Goal: Task Accomplishment & Management: Manage account settings

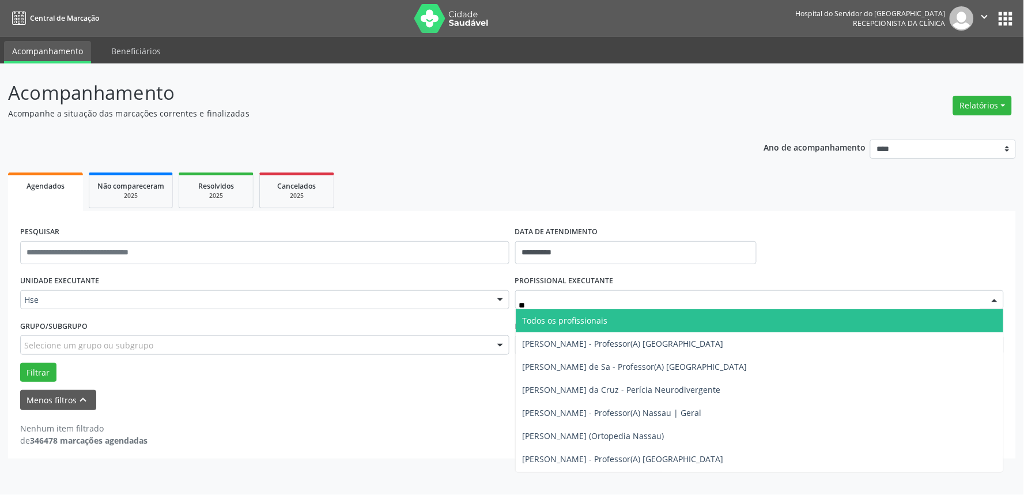
type input "***"
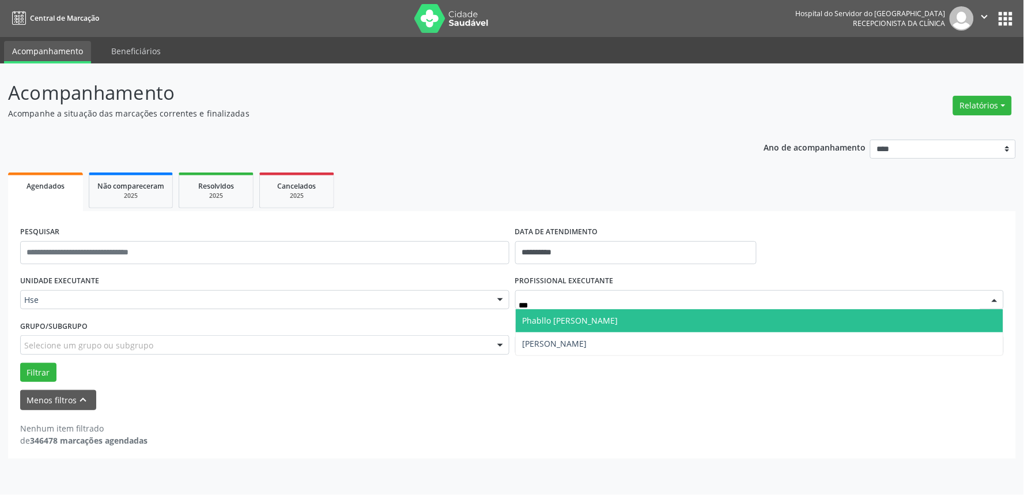
click at [619, 318] on span "Phabllo [PERSON_NAME]" at bounding box center [571, 320] width 96 height 11
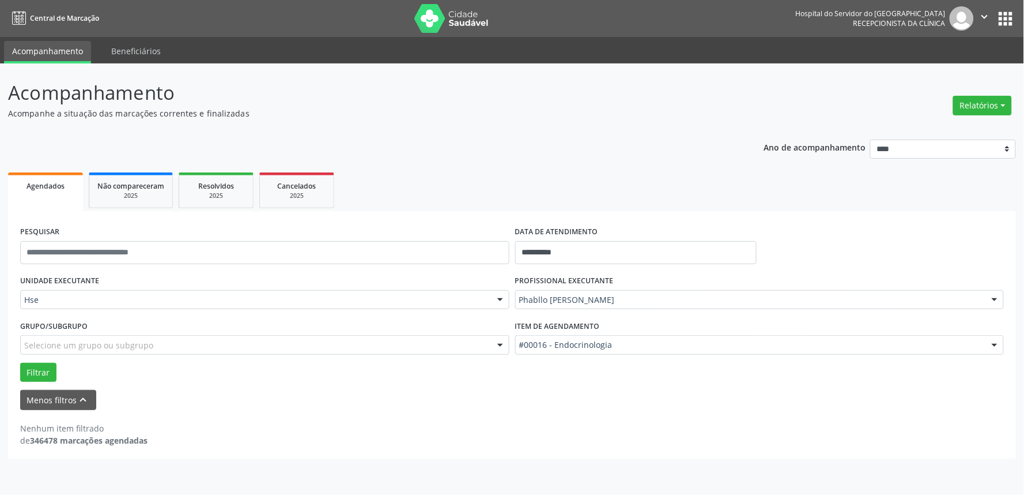
click at [631, 350] on div "#00016 - Endocrinologia" at bounding box center [759, 345] width 489 height 20
type input "****"
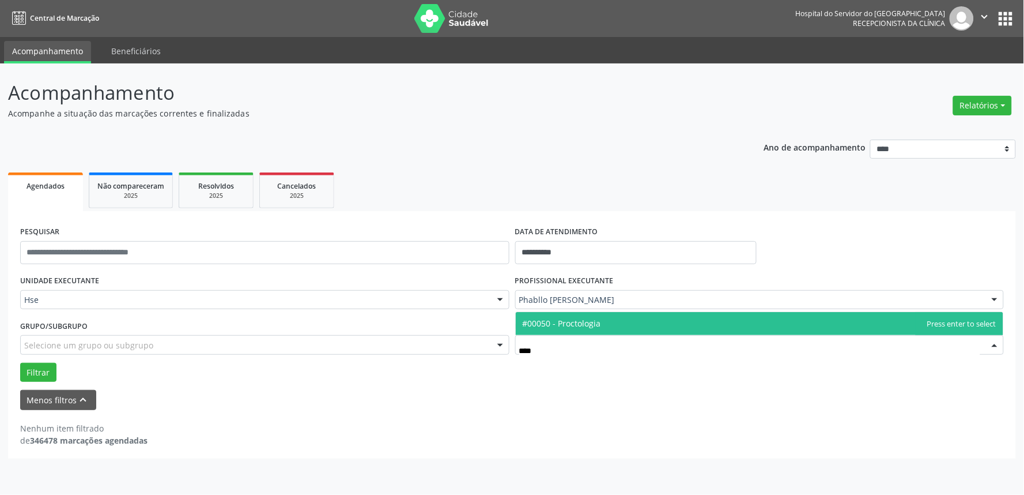
click at [602, 318] on span "#00050 - Proctologia" at bounding box center [760, 323] width 488 height 23
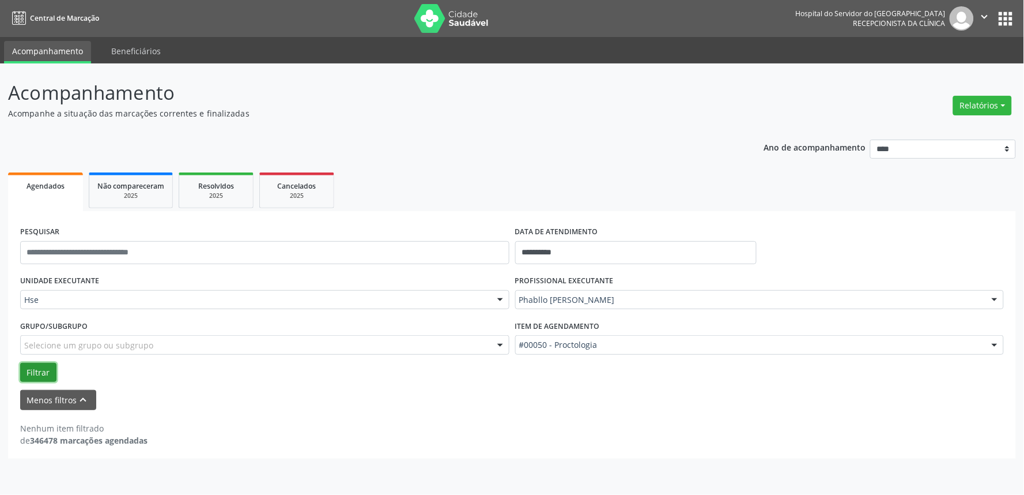
click at [38, 369] on button "Filtrar" at bounding box center [38, 373] width 36 height 20
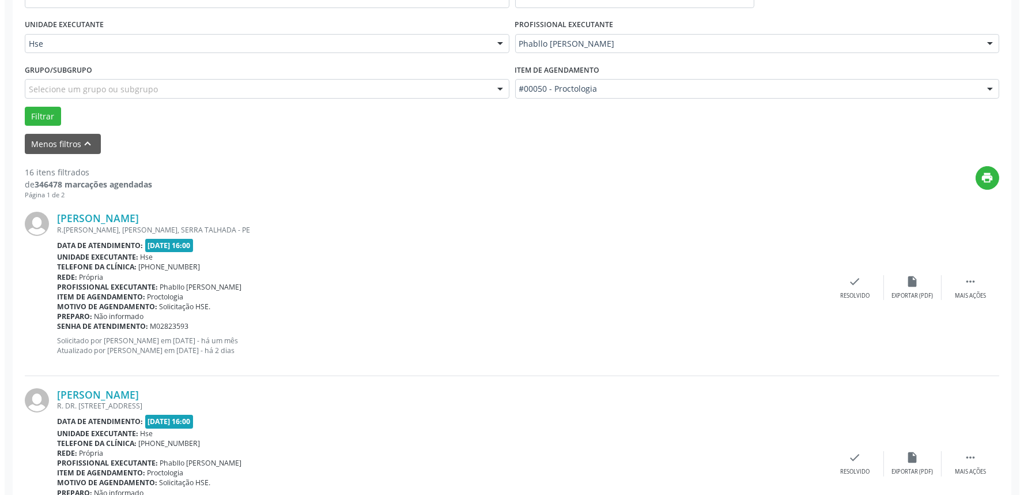
scroll to position [320, 0]
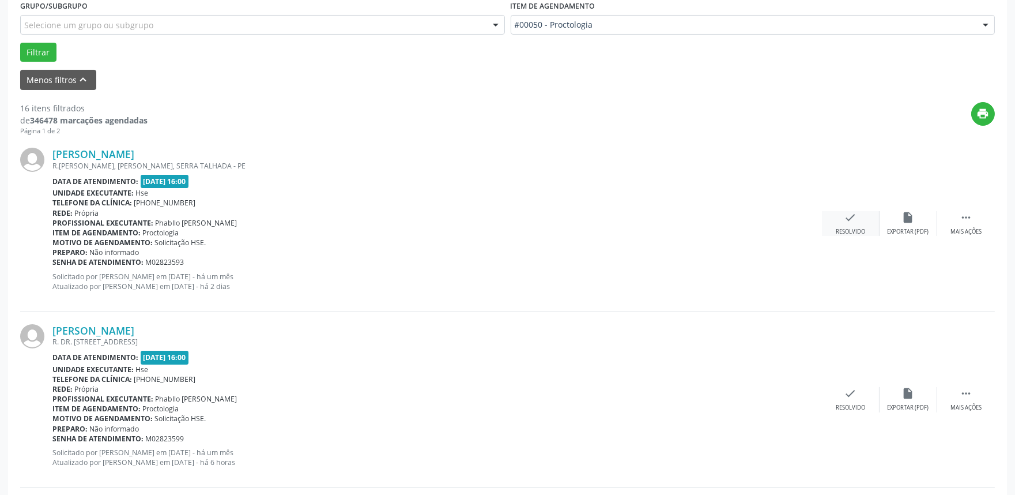
click at [847, 220] on icon "check" at bounding box center [850, 217] width 13 height 13
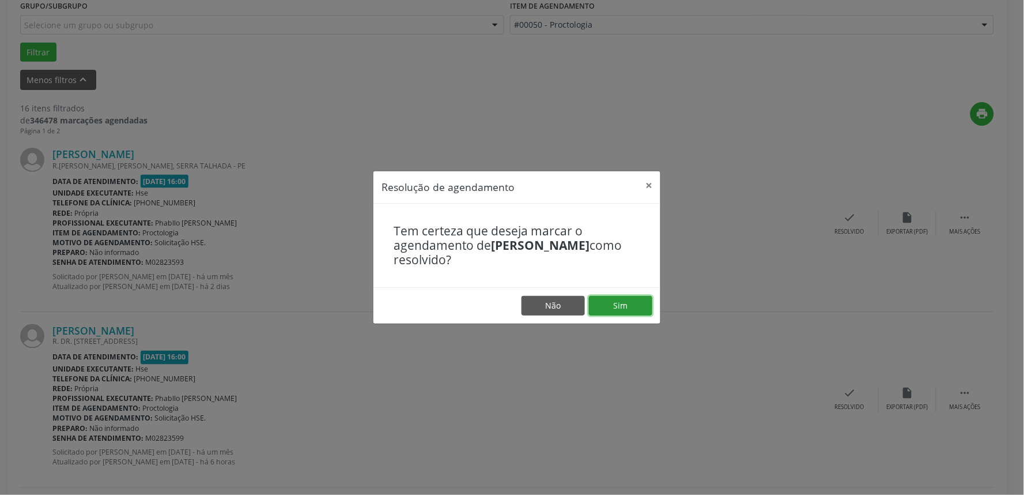
click at [597, 308] on button "Sim" at bounding box center [620, 306] width 63 height 20
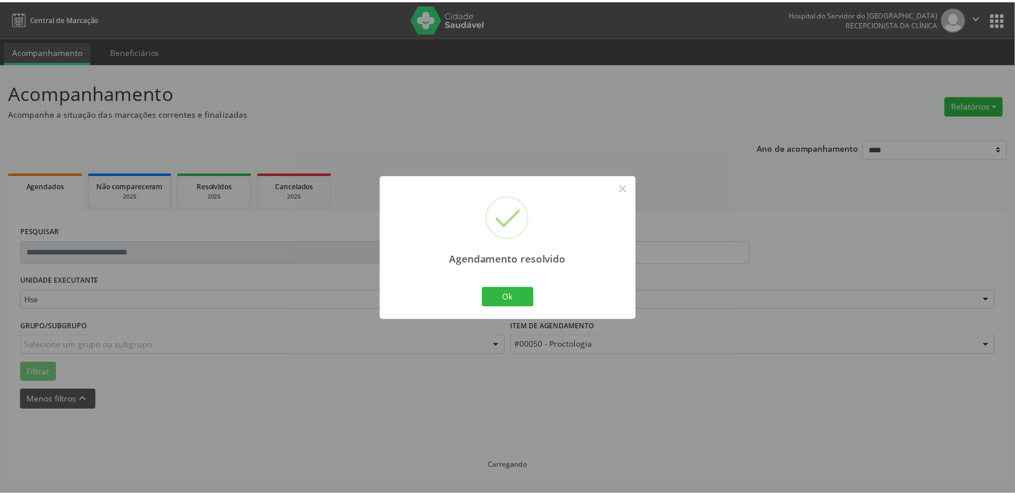
scroll to position [0, 0]
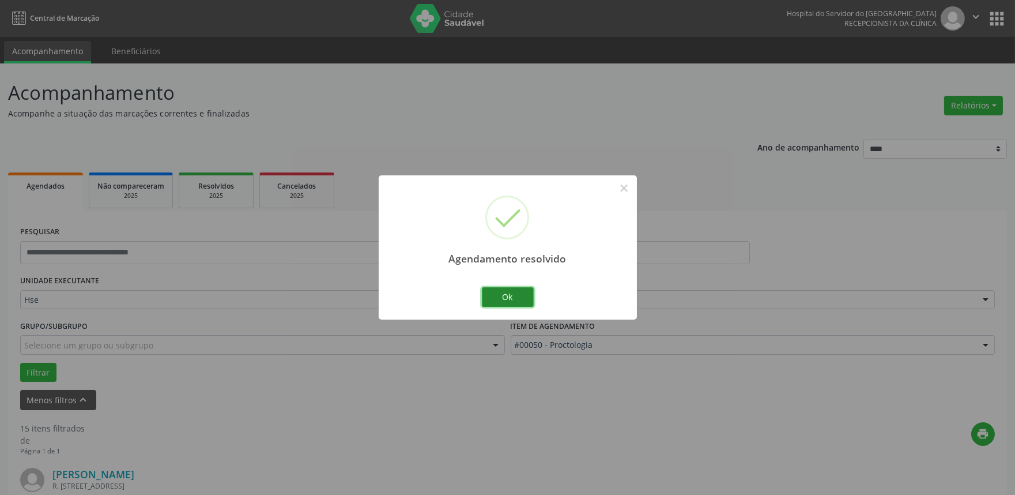
click at [504, 295] on button "Ok" at bounding box center [508, 297] width 52 height 20
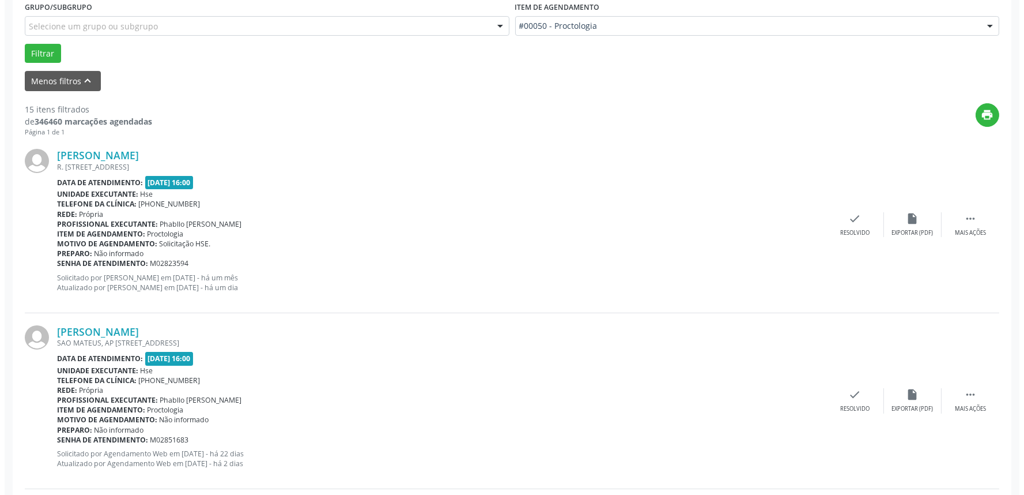
scroll to position [320, 0]
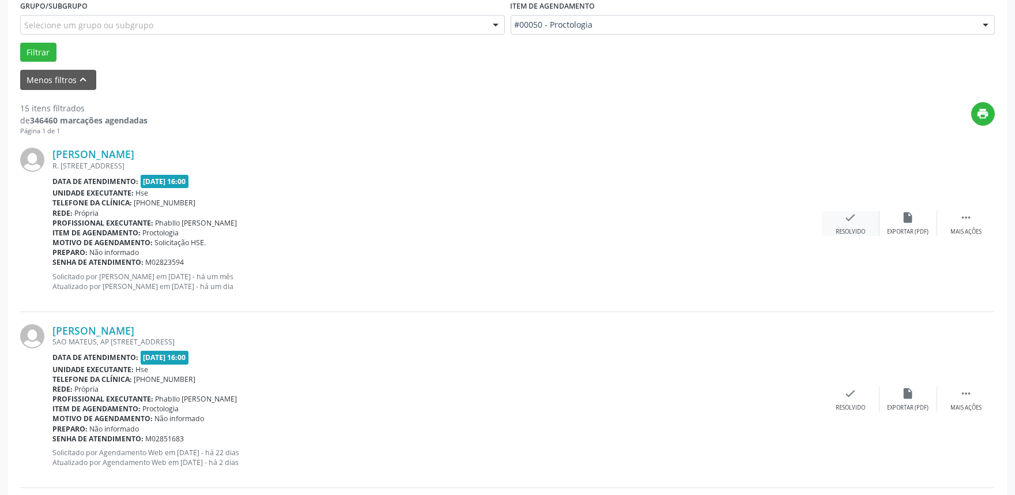
click at [851, 220] on icon "check" at bounding box center [850, 217] width 13 height 13
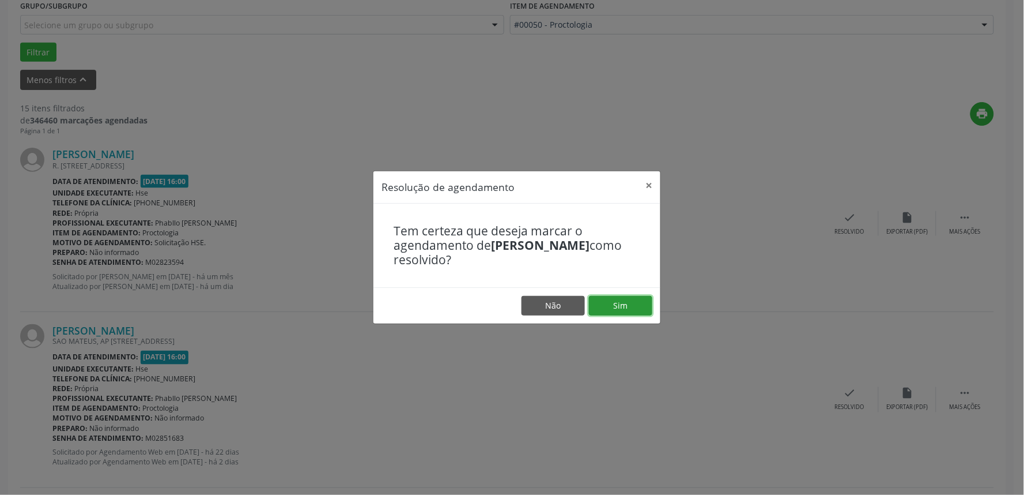
click at [640, 303] on button "Sim" at bounding box center [620, 306] width 63 height 20
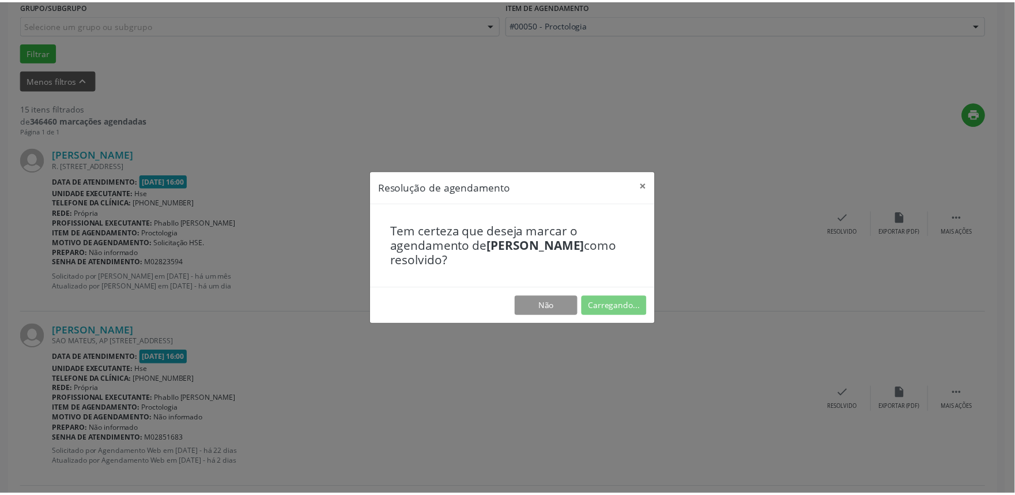
scroll to position [0, 0]
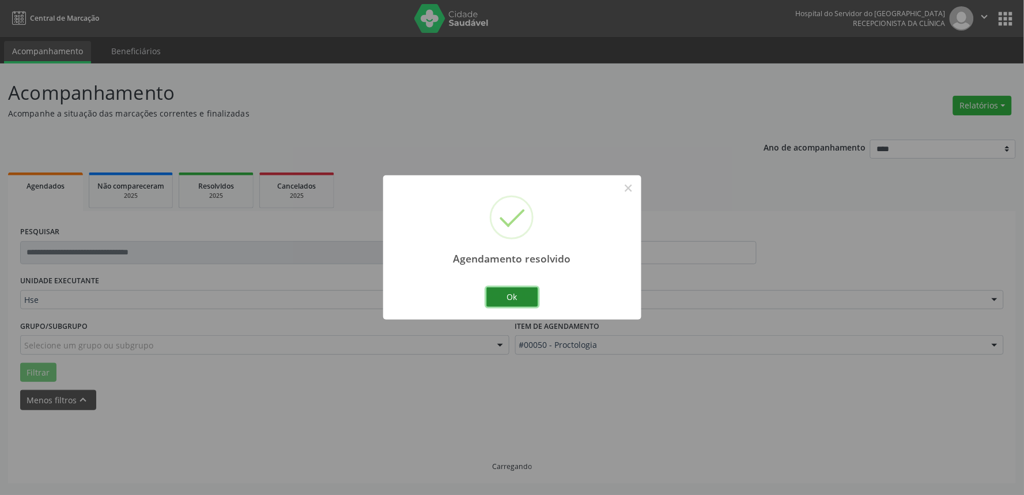
click at [521, 304] on button "Ok" at bounding box center [513, 297] width 52 height 20
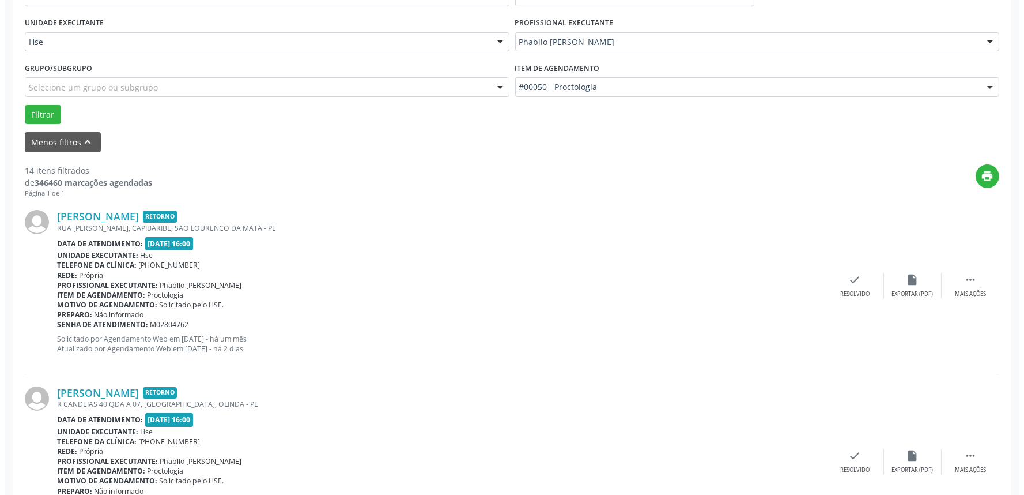
scroll to position [320, 0]
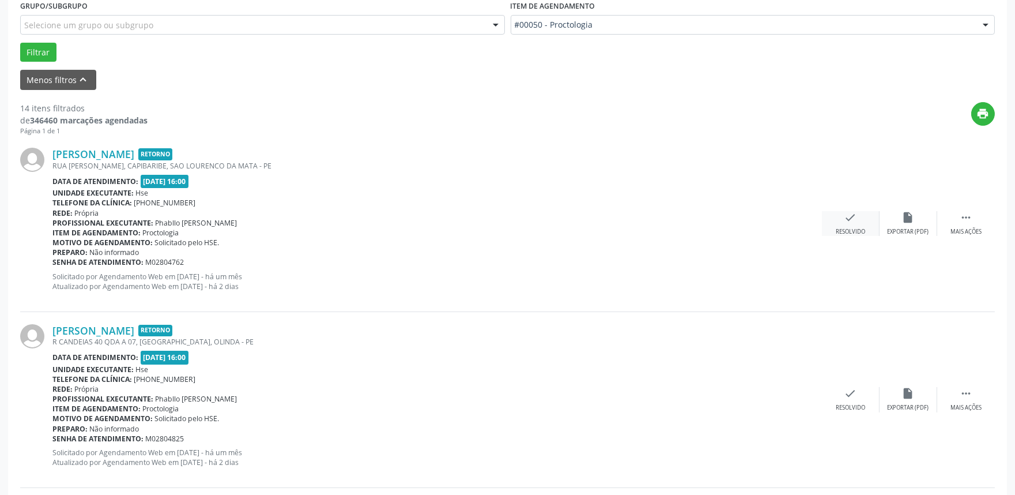
click at [846, 218] on icon "check" at bounding box center [850, 217] width 13 height 13
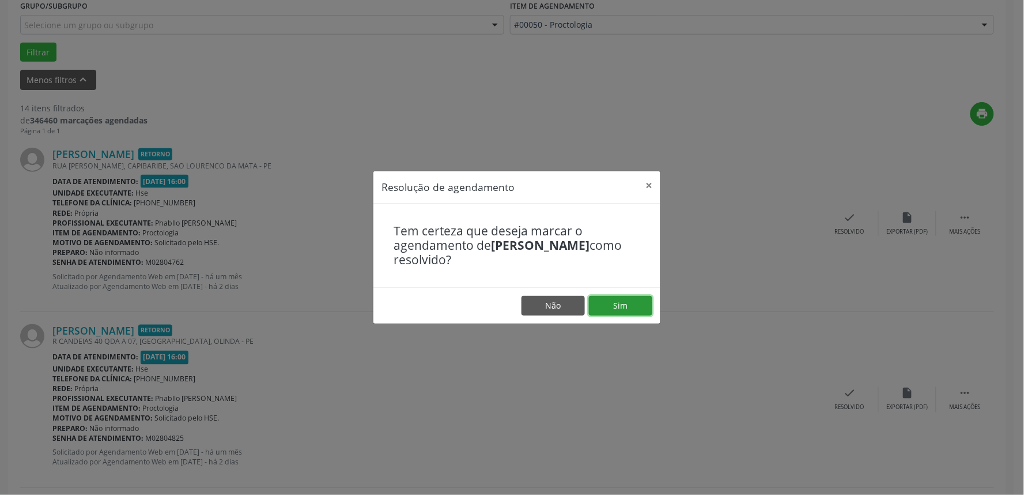
click at [606, 313] on button "Sim" at bounding box center [620, 306] width 63 height 20
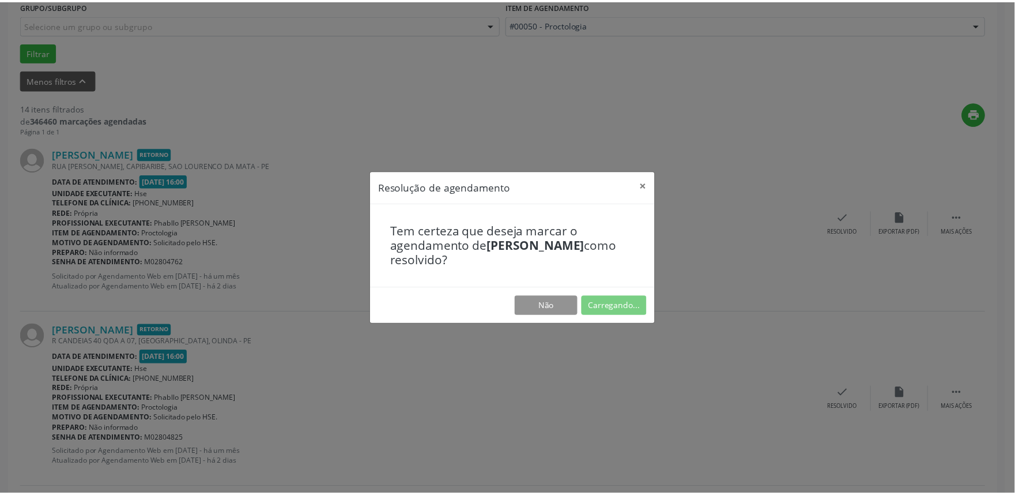
scroll to position [0, 0]
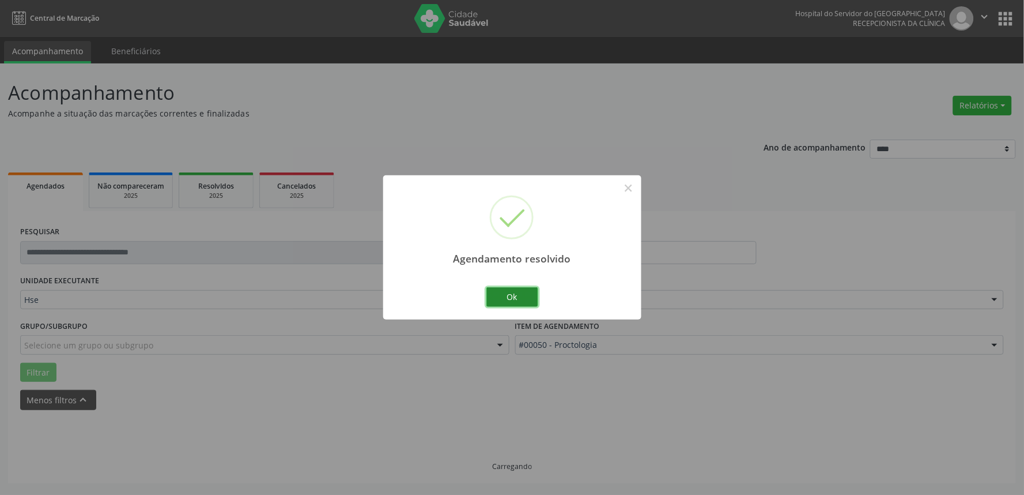
click at [519, 296] on button "Ok" at bounding box center [513, 297] width 52 height 20
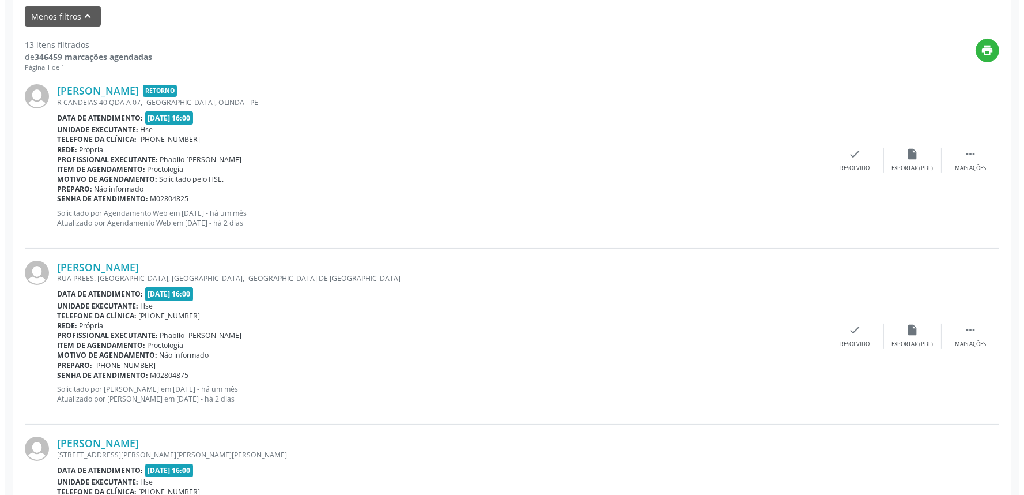
scroll to position [384, 0]
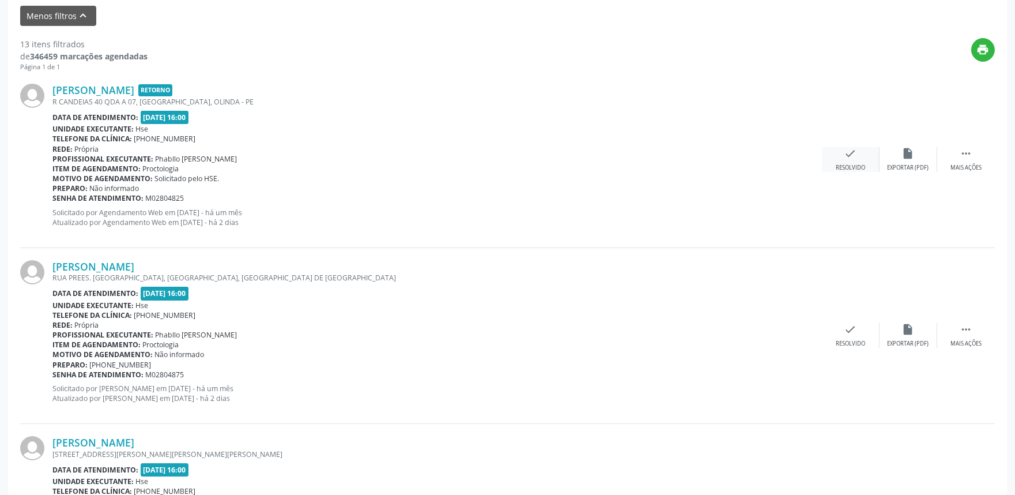
click at [850, 159] on icon "check" at bounding box center [850, 153] width 13 height 13
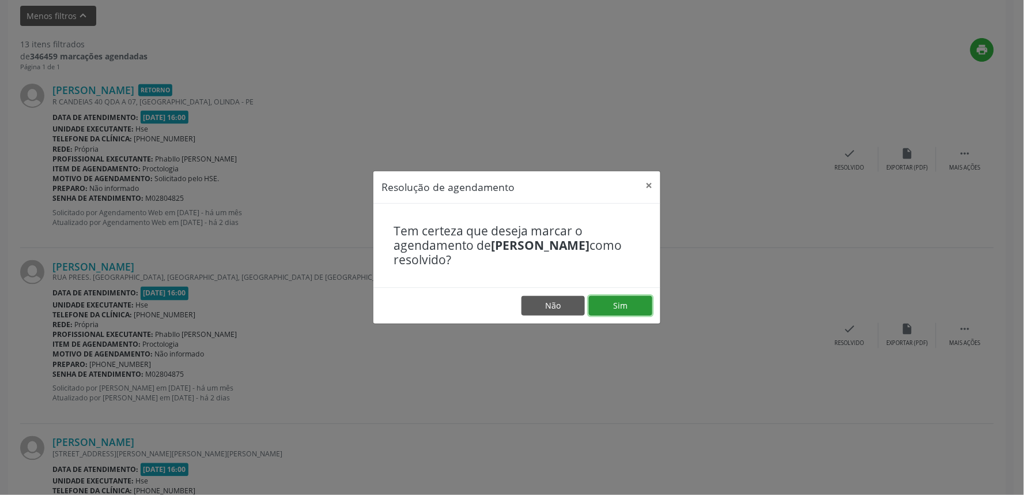
click at [642, 306] on button "Sim" at bounding box center [620, 306] width 63 height 20
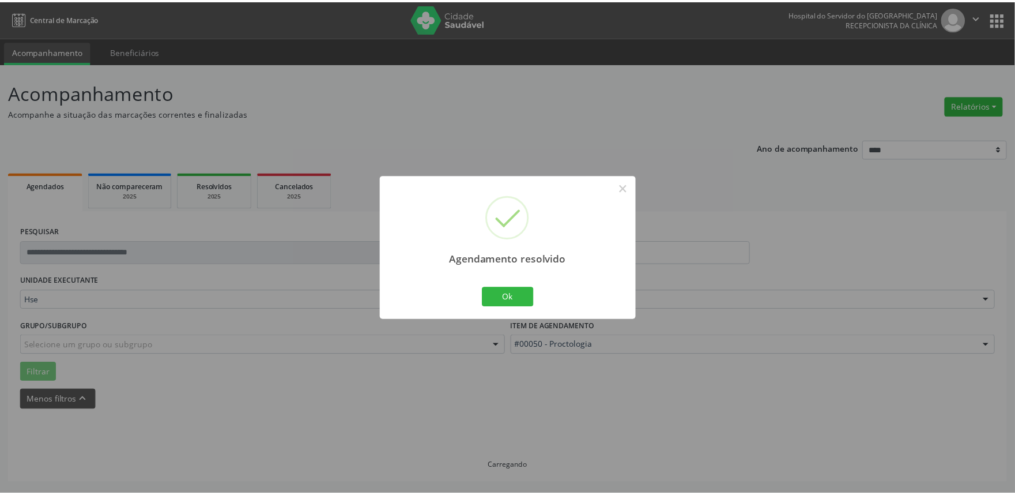
scroll to position [0, 0]
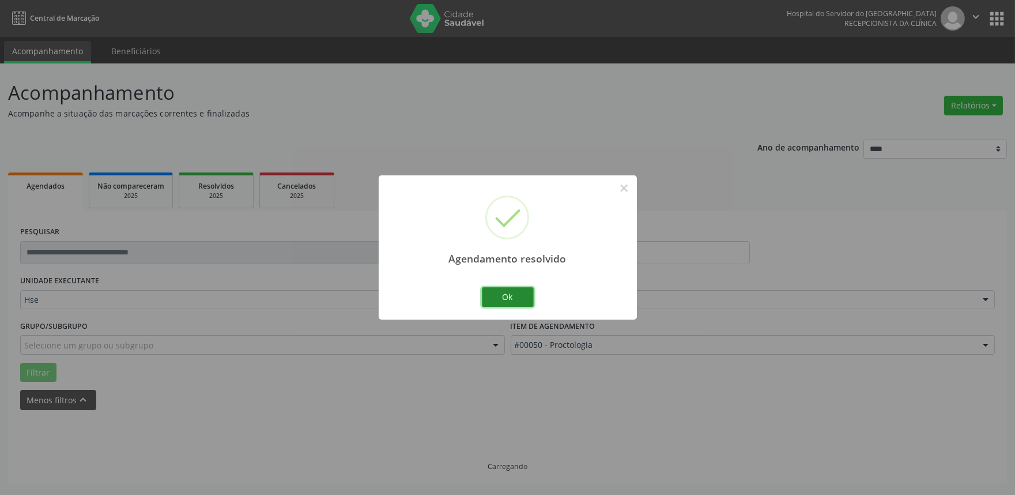
click at [515, 302] on button "Ok" at bounding box center [508, 297] width 52 height 20
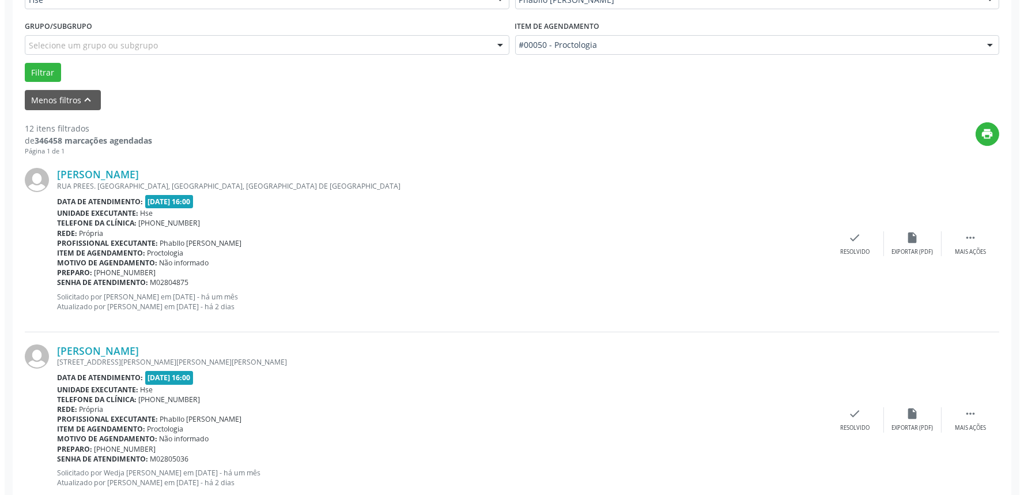
scroll to position [320, 0]
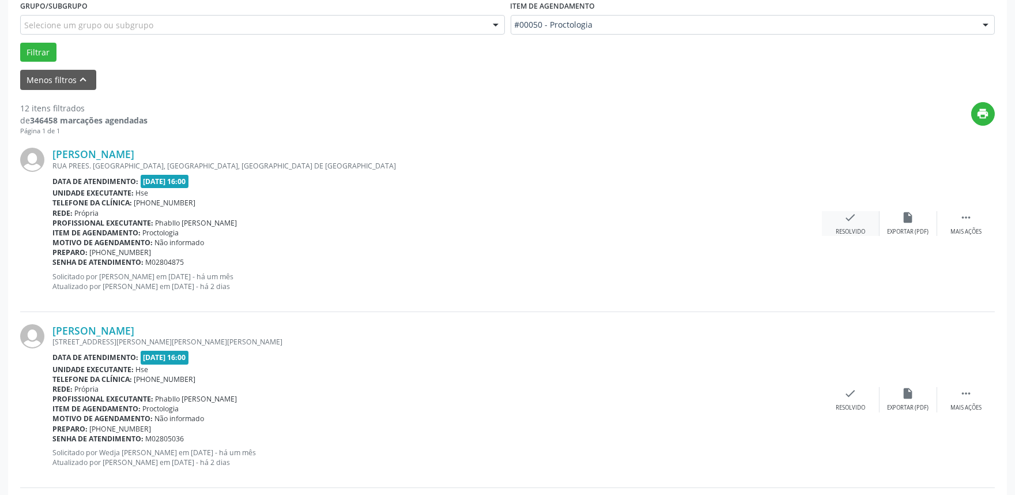
click at [858, 226] on div "check Resolvido" at bounding box center [851, 223] width 58 height 25
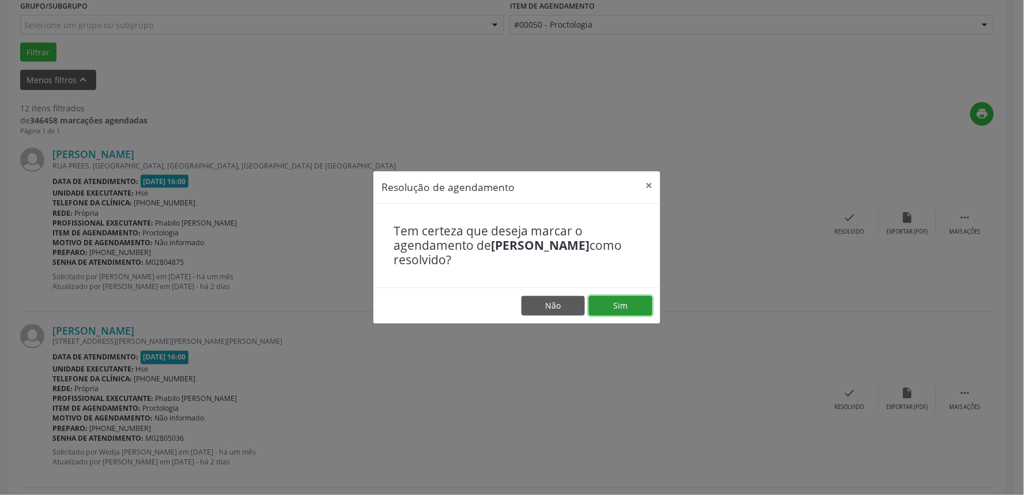
drag, startPoint x: 631, startPoint y: 308, endPoint x: 627, endPoint y: 303, distance: 6.2
click at [628, 303] on button "Sim" at bounding box center [620, 306] width 63 height 20
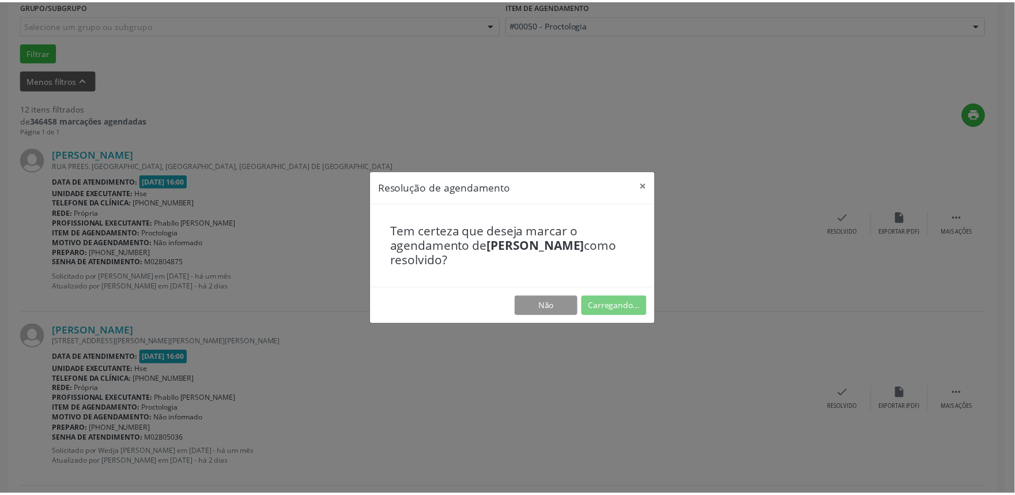
scroll to position [0, 0]
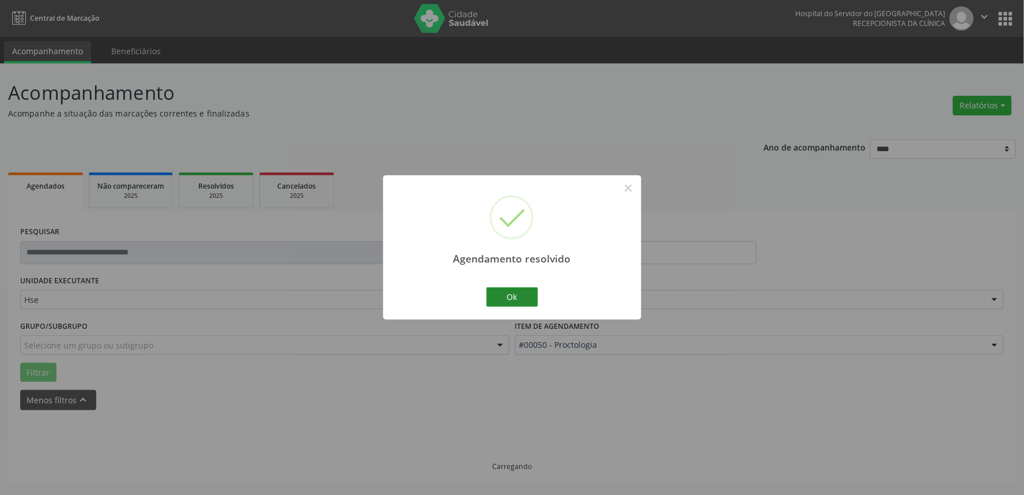
click at [520, 302] on button "Ok" at bounding box center [513, 297] width 52 height 20
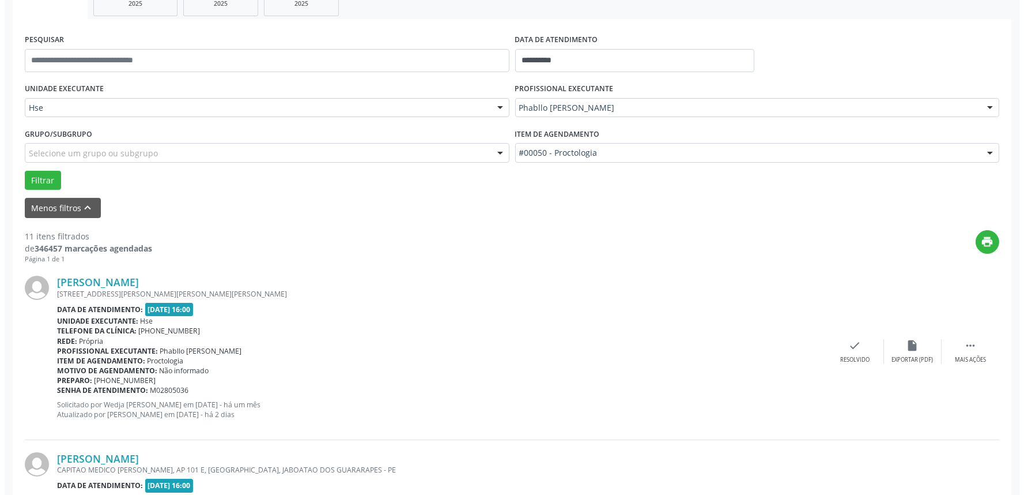
scroll to position [384, 0]
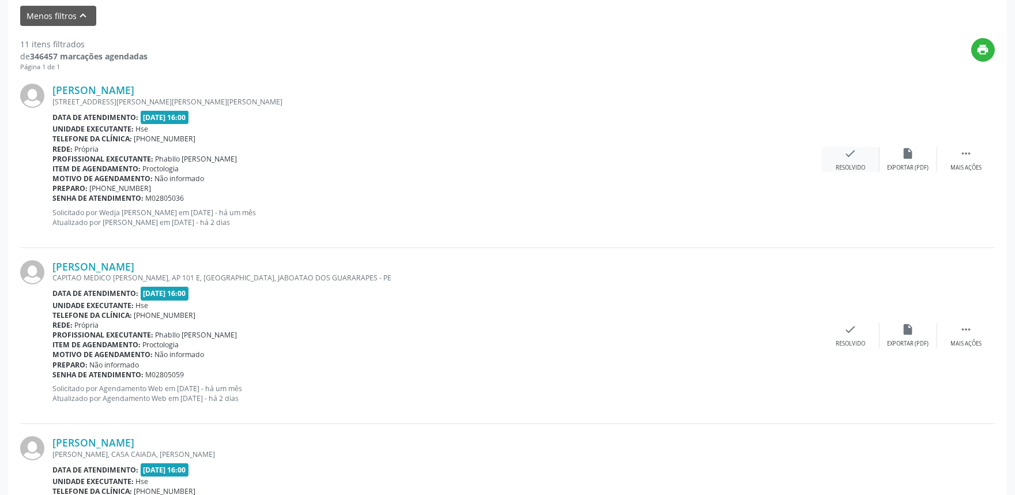
click at [846, 149] on icon "check" at bounding box center [850, 153] width 13 height 13
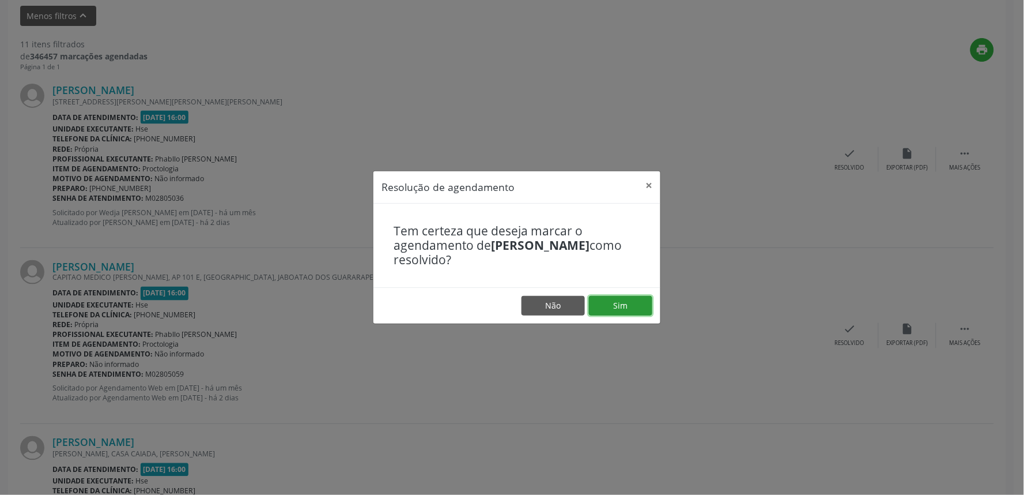
click at [619, 306] on button "Sim" at bounding box center [620, 306] width 63 height 20
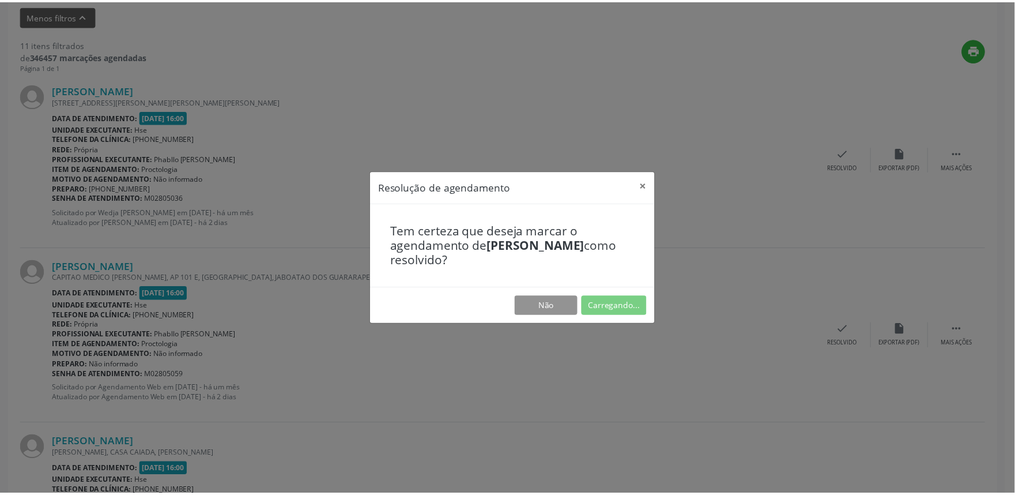
scroll to position [0, 0]
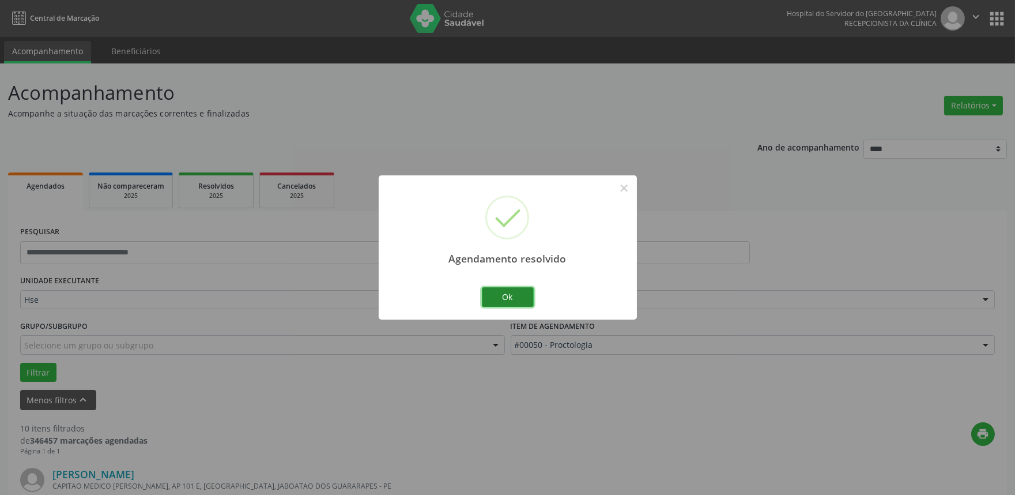
click at [521, 298] on button "Ok" at bounding box center [508, 297] width 52 height 20
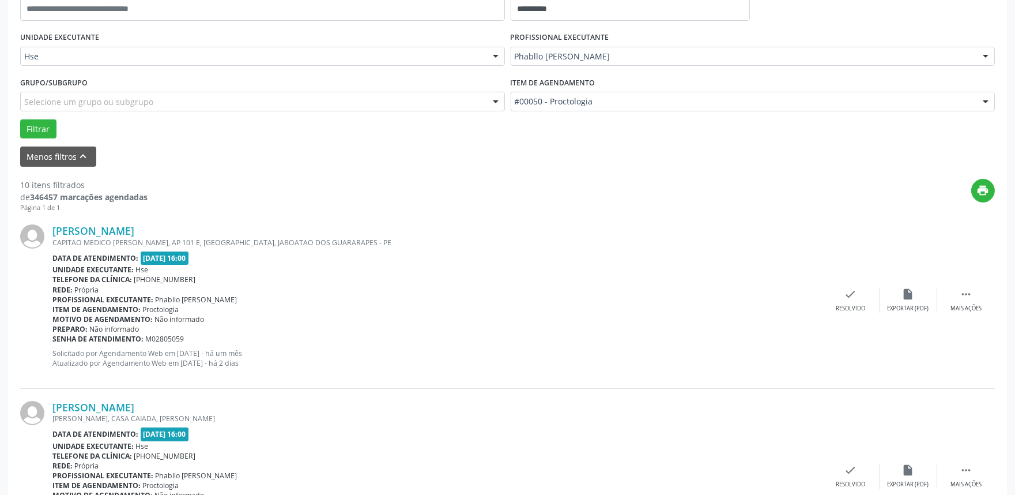
scroll to position [320, 0]
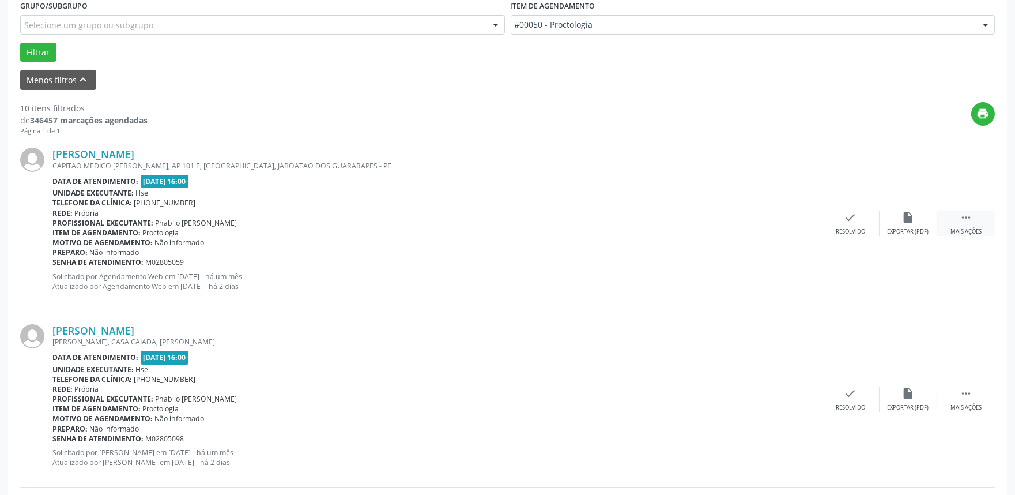
click at [972, 221] on icon "" at bounding box center [966, 217] width 13 height 13
click at [919, 228] on div "Não compareceu" at bounding box center [908, 232] width 49 height 8
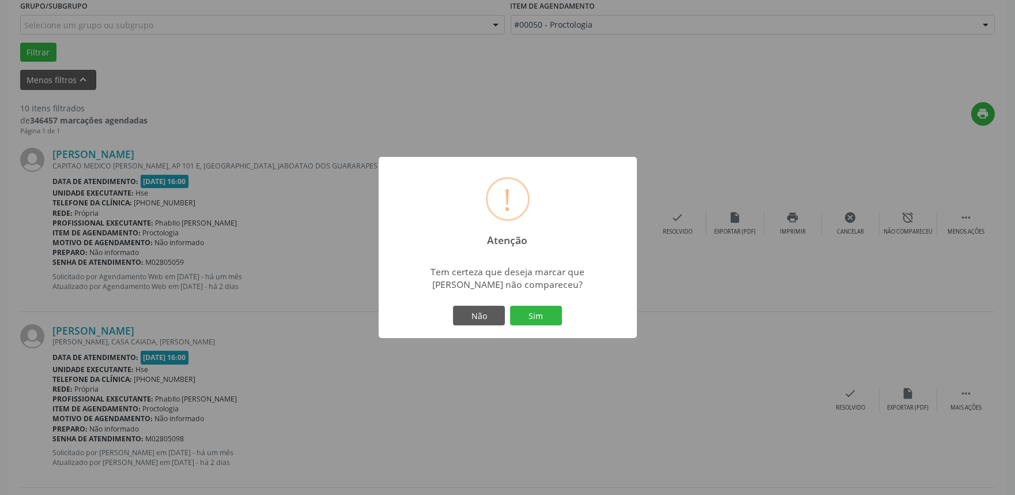
click at [558, 311] on button "Sim" at bounding box center [536, 316] width 52 height 20
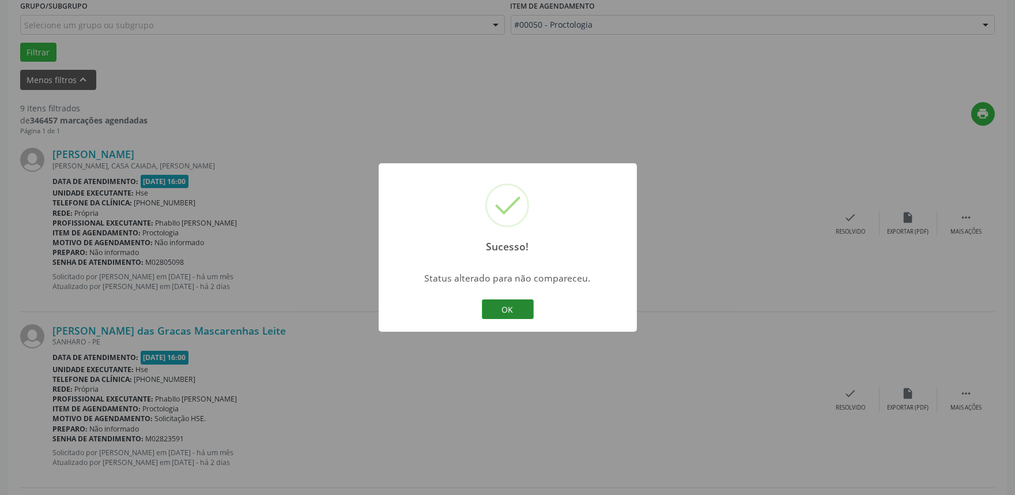
click at [499, 309] on button "OK" at bounding box center [508, 309] width 52 height 20
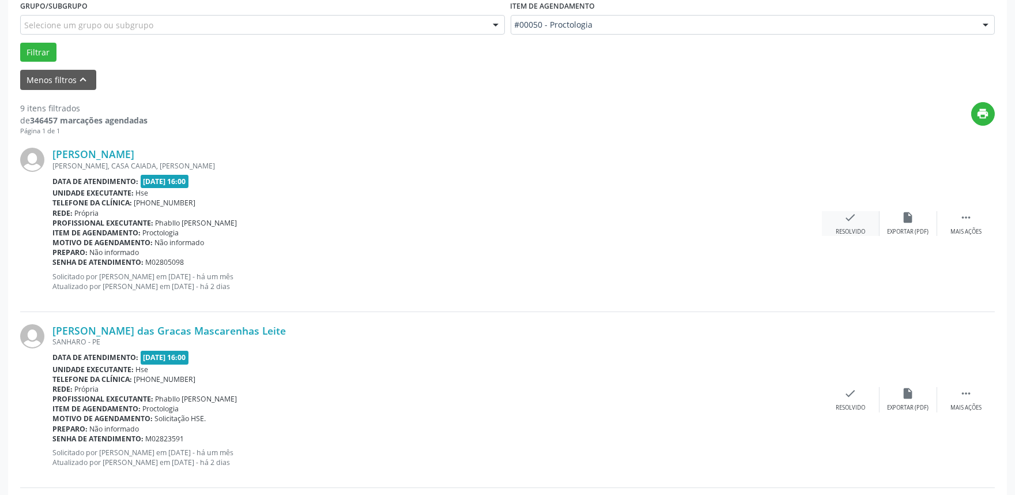
click at [846, 227] on div "check Resolvido" at bounding box center [851, 223] width 58 height 25
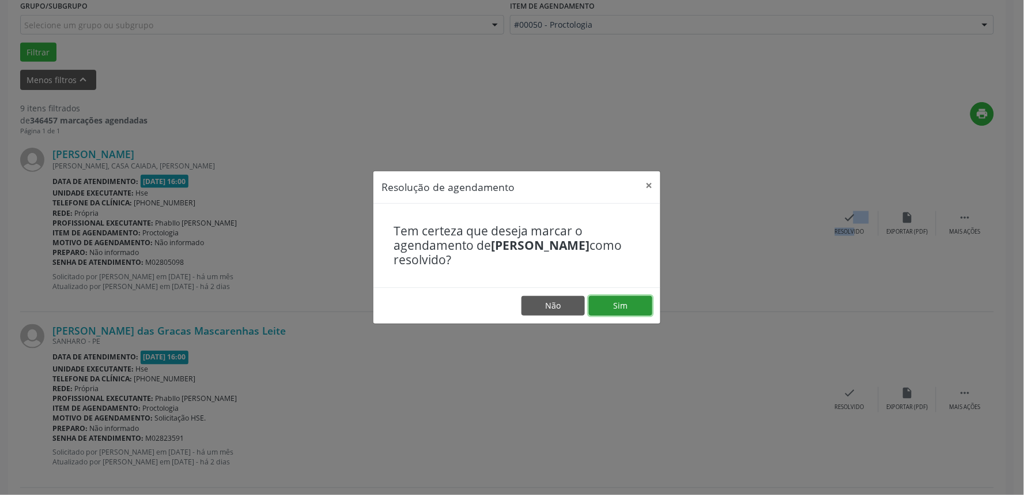
click at [620, 310] on button "Sim" at bounding box center [620, 306] width 63 height 20
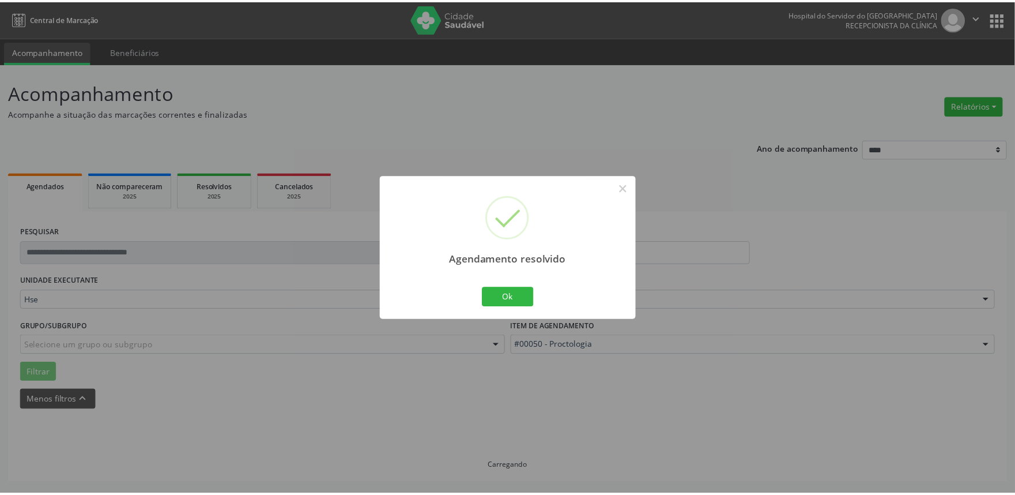
scroll to position [0, 0]
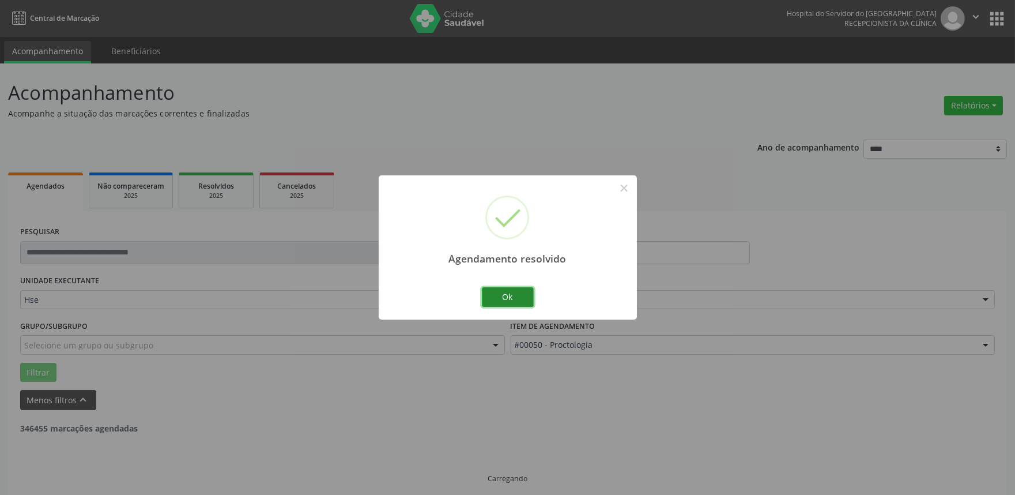
click at [512, 301] on button "Ok" at bounding box center [508, 297] width 52 height 20
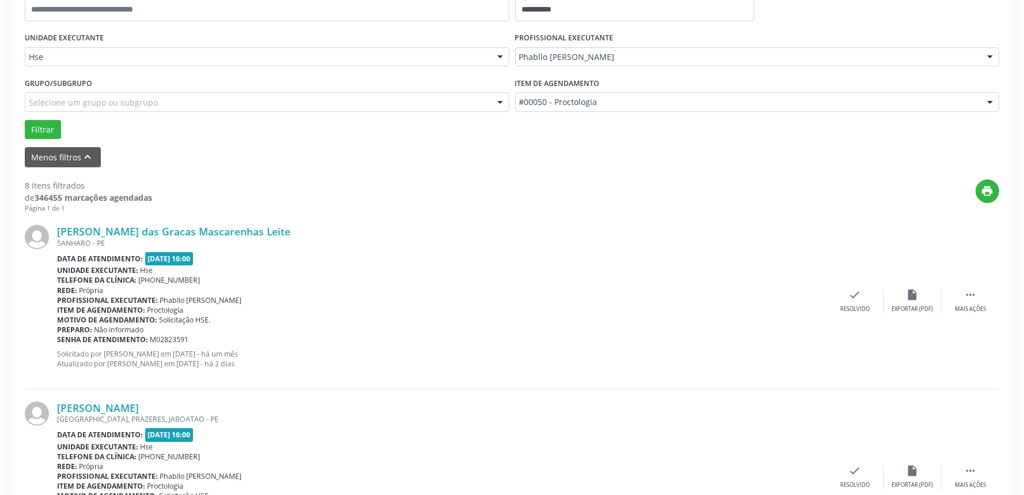
scroll to position [320, 0]
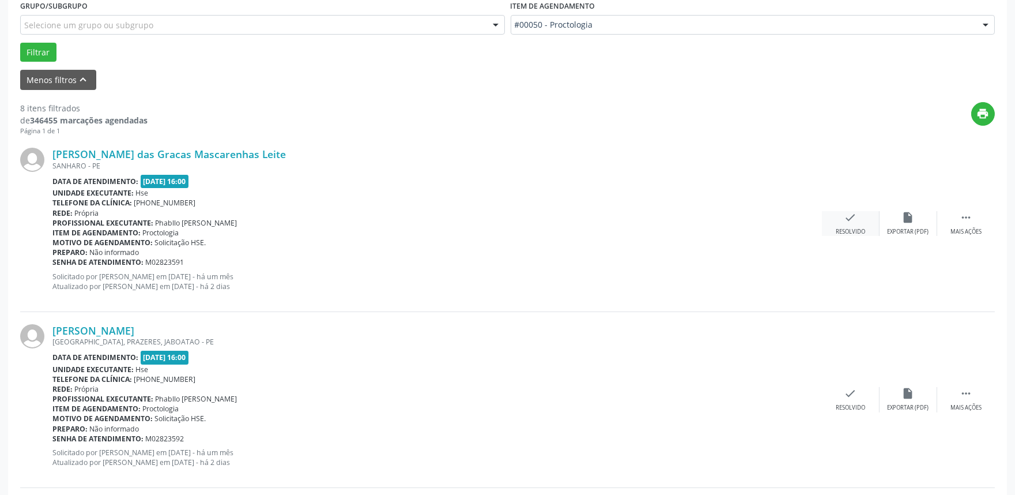
click at [849, 222] on icon "check" at bounding box center [850, 217] width 13 height 13
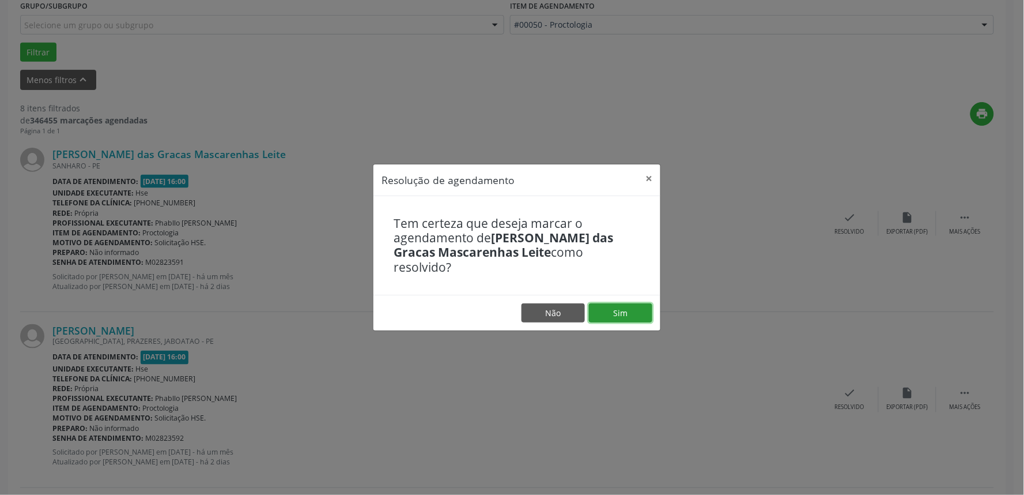
click at [621, 303] on button "Sim" at bounding box center [620, 313] width 63 height 20
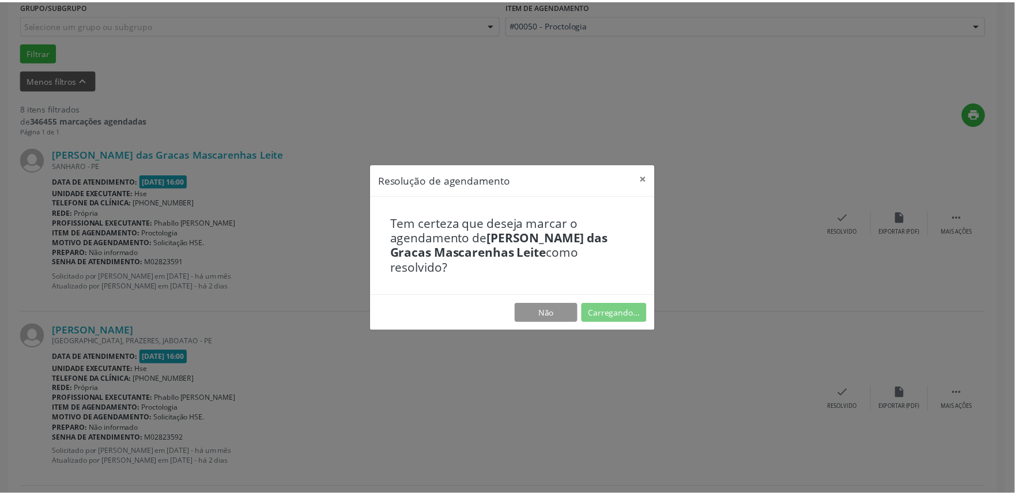
scroll to position [0, 0]
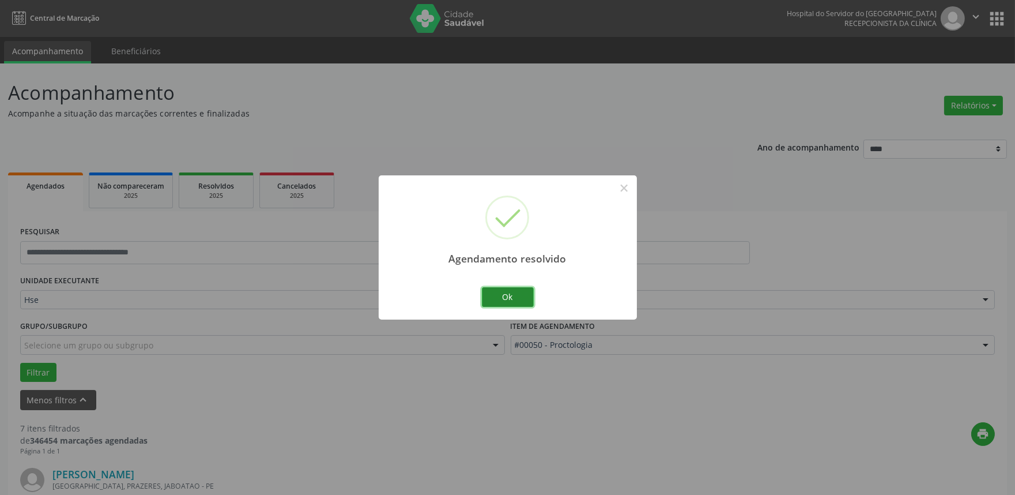
click at [513, 301] on button "Ok" at bounding box center [508, 297] width 52 height 20
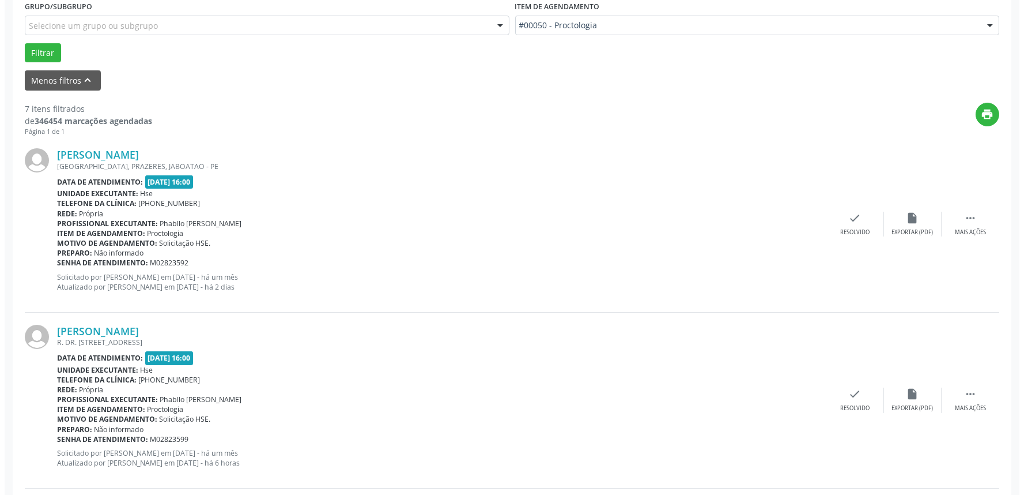
scroll to position [320, 0]
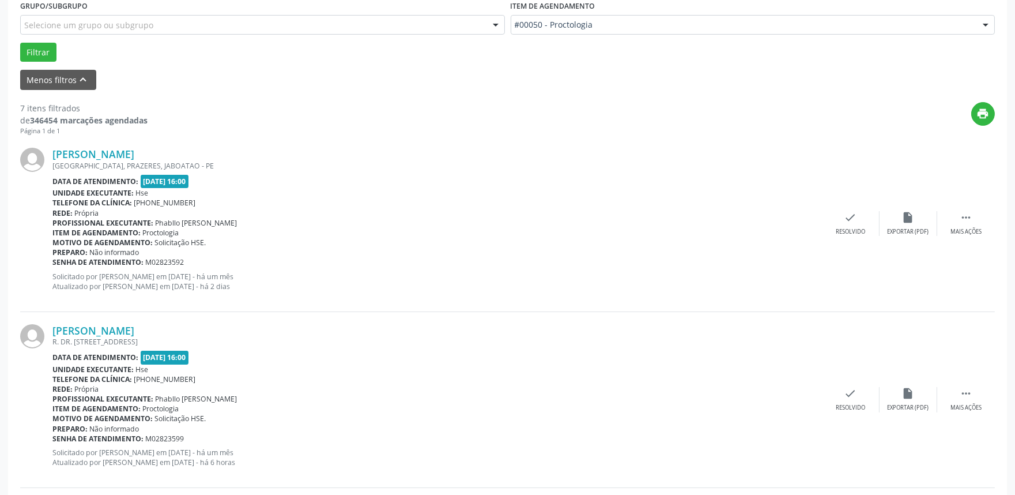
click at [843, 235] on div "[PERSON_NAME] [GEOGRAPHIC_DATA], PRAZERES, [GEOGRAPHIC_DATA] Data de atendiment…" at bounding box center [507, 223] width 975 height 176
click at [843, 229] on div "Resolvido" at bounding box center [850, 232] width 29 height 8
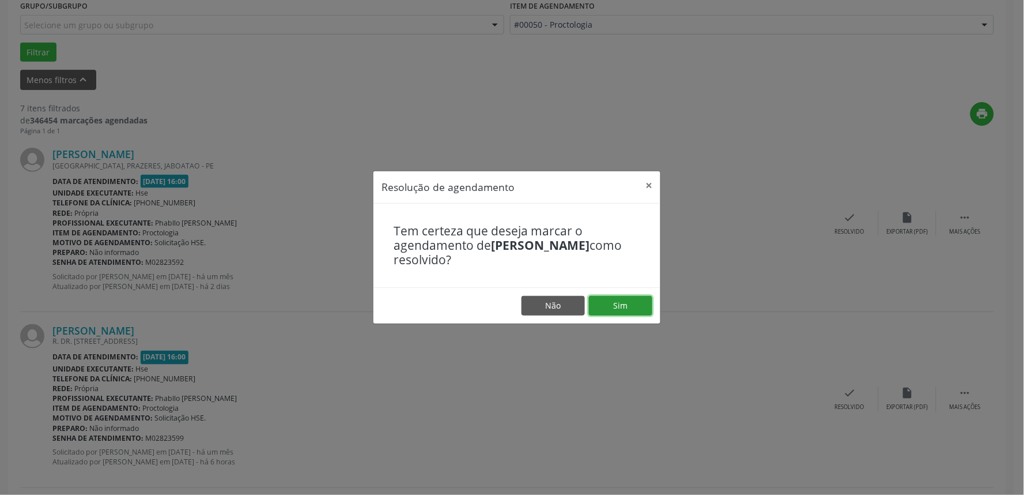
click at [628, 306] on button "Sim" at bounding box center [620, 306] width 63 height 20
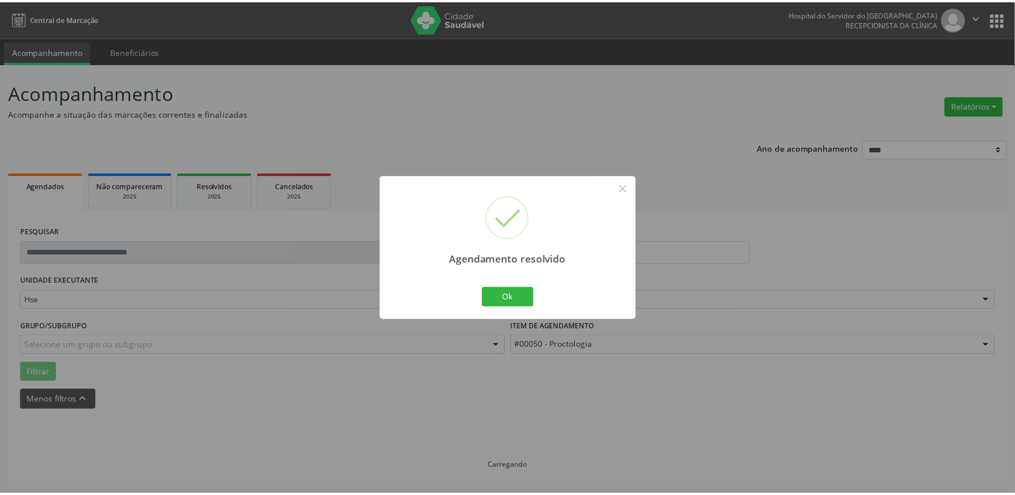
scroll to position [0, 0]
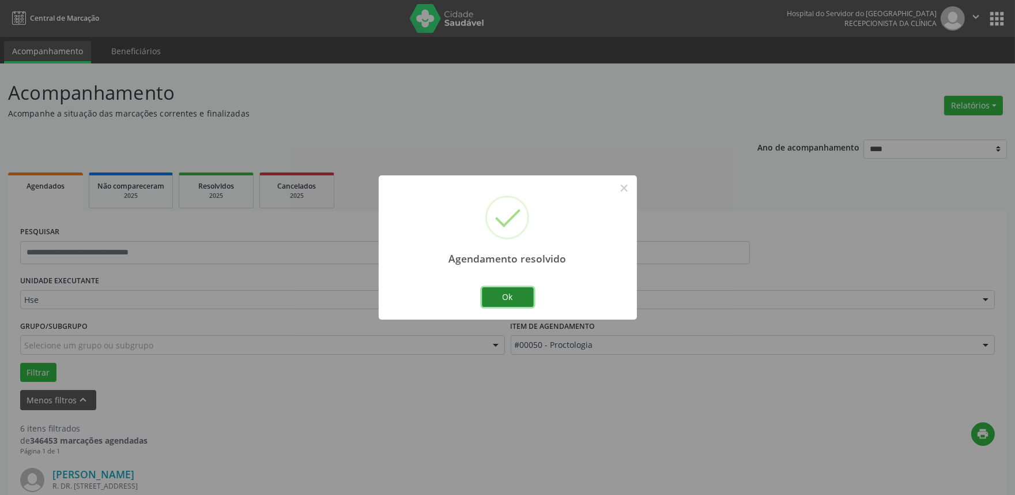
click at [526, 301] on button "Ok" at bounding box center [508, 297] width 52 height 20
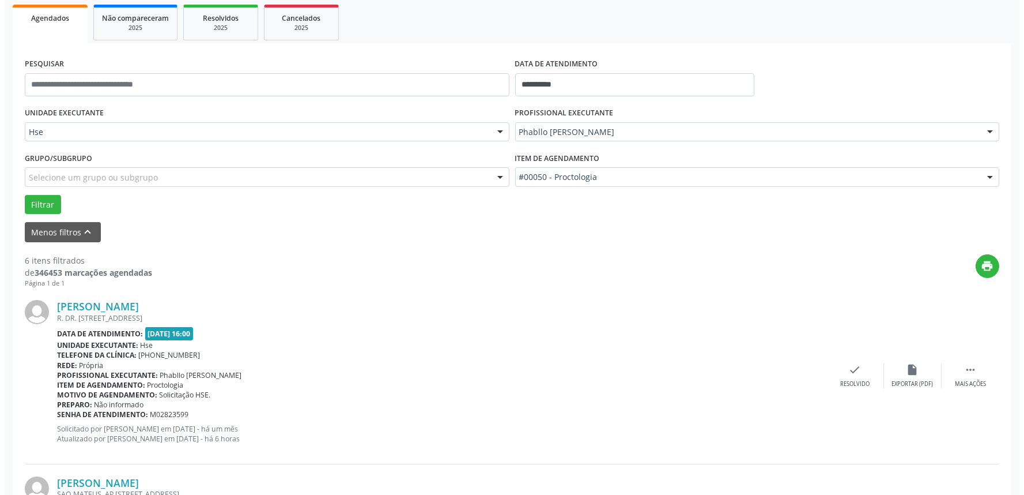
scroll to position [256, 0]
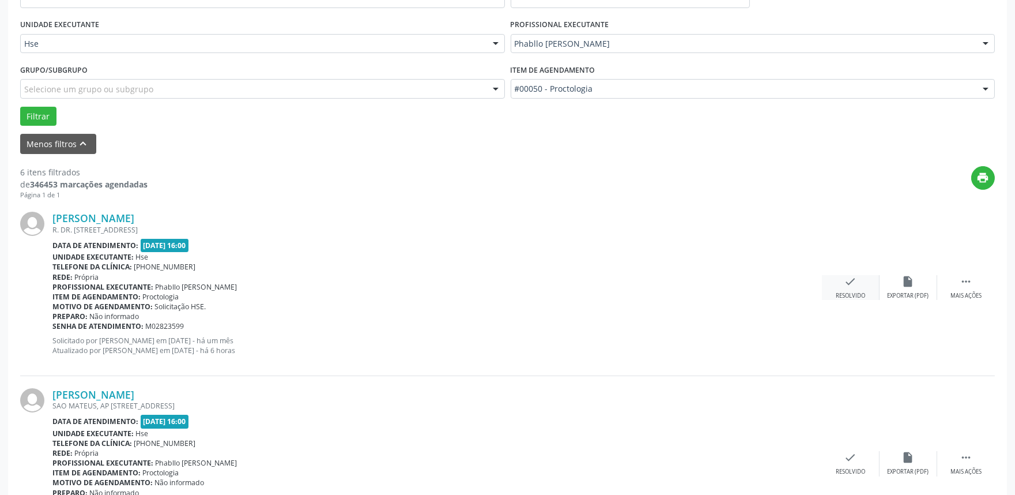
click at [852, 287] on div "check Resolvido" at bounding box center [851, 287] width 58 height 25
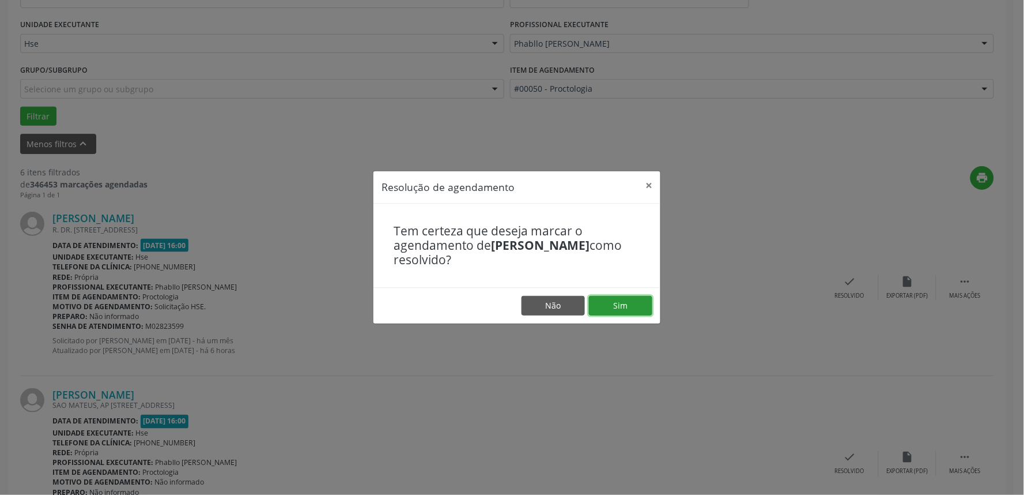
click at [614, 308] on button "Sim" at bounding box center [620, 306] width 63 height 20
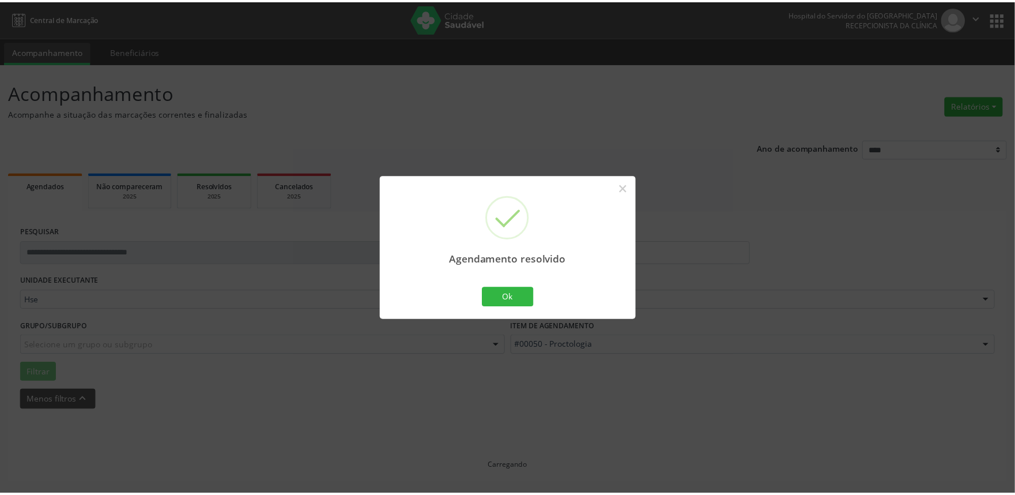
scroll to position [0, 0]
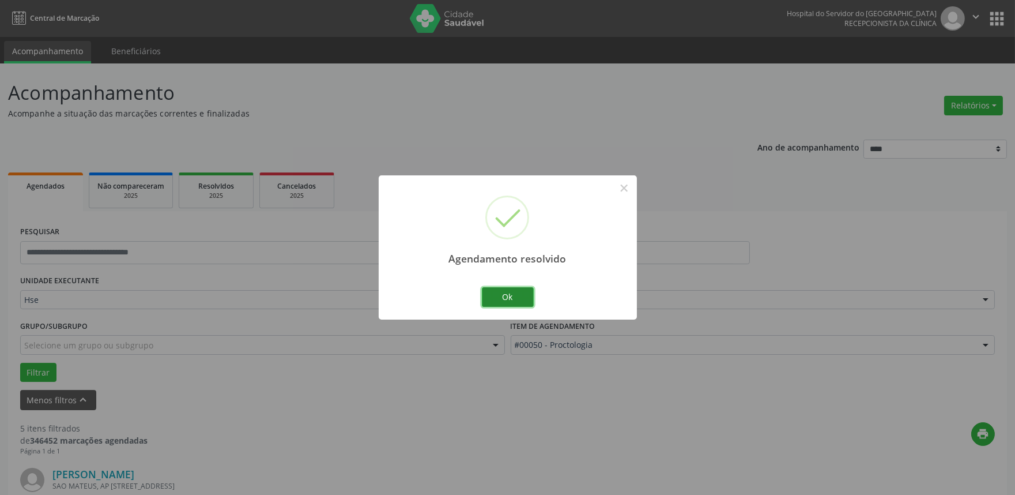
click at [506, 292] on button "Ok" at bounding box center [508, 297] width 52 height 20
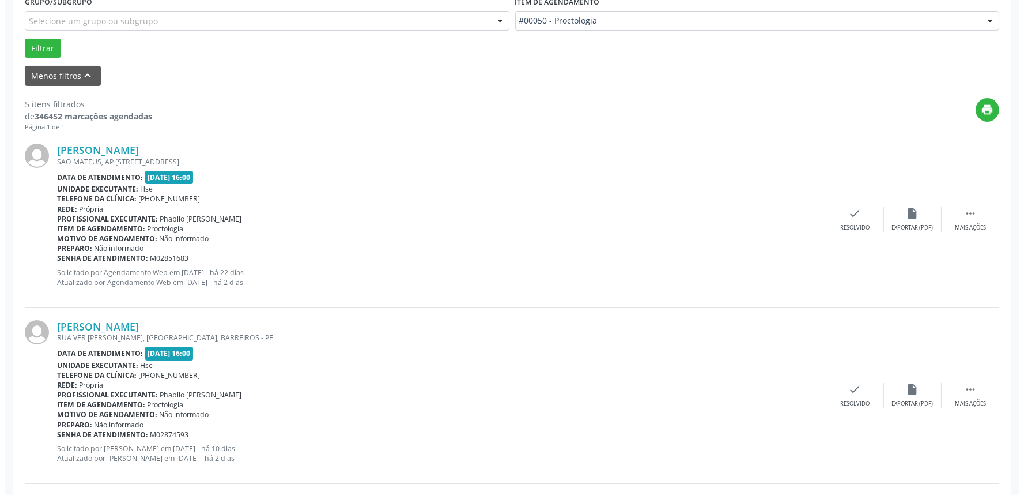
scroll to position [320, 0]
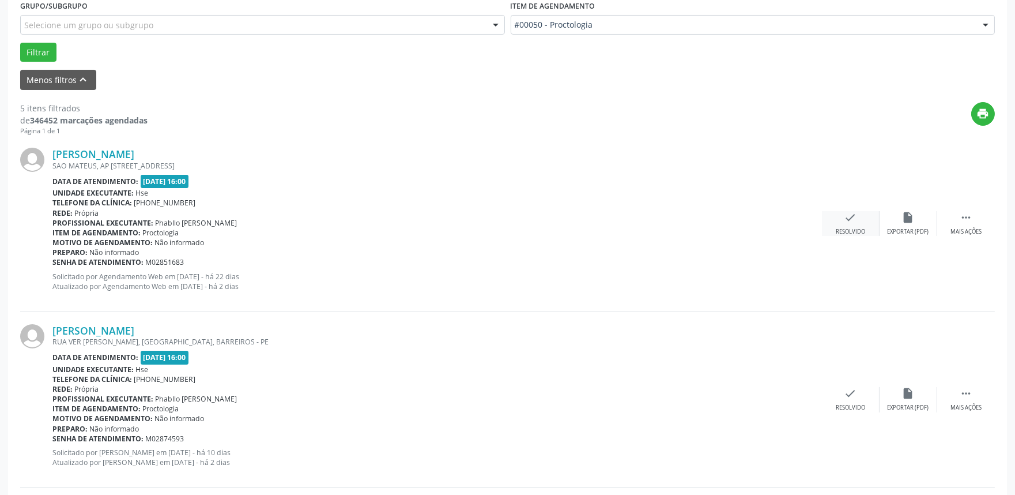
click at [844, 228] on div "Resolvido" at bounding box center [850, 232] width 29 height 8
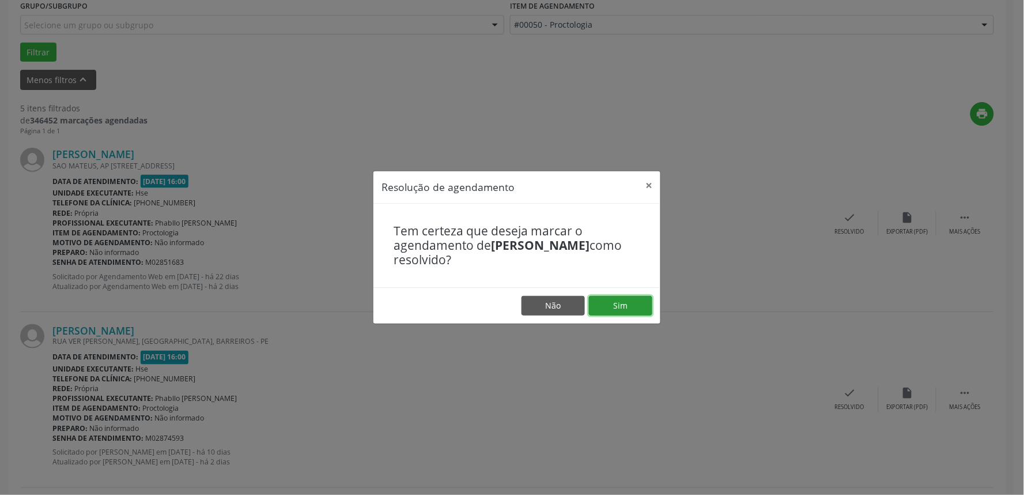
click at [640, 308] on button "Sim" at bounding box center [620, 306] width 63 height 20
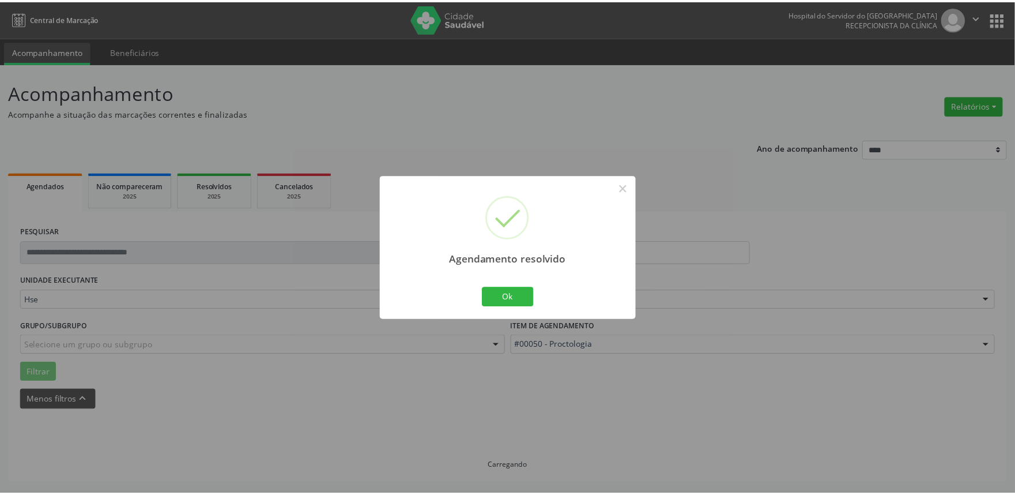
scroll to position [0, 0]
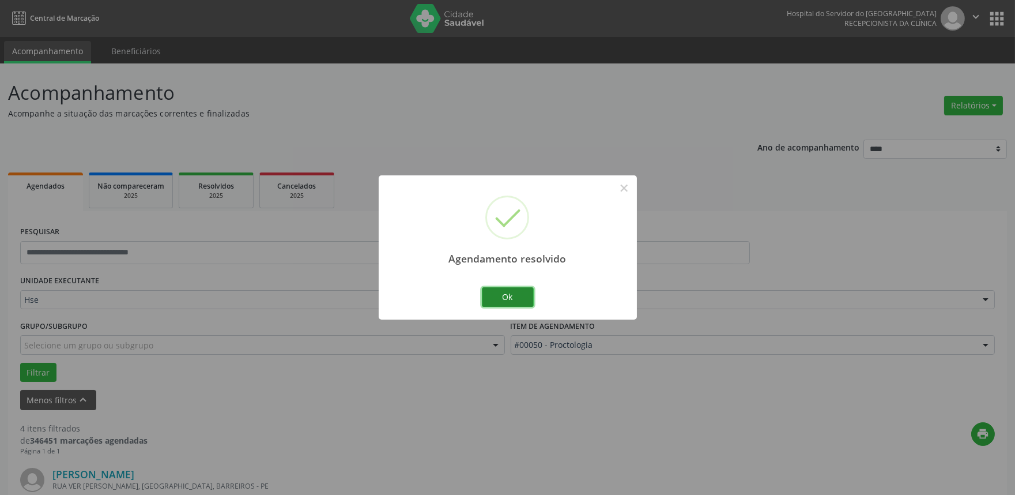
click at [506, 300] on button "Ok" at bounding box center [508, 297] width 52 height 20
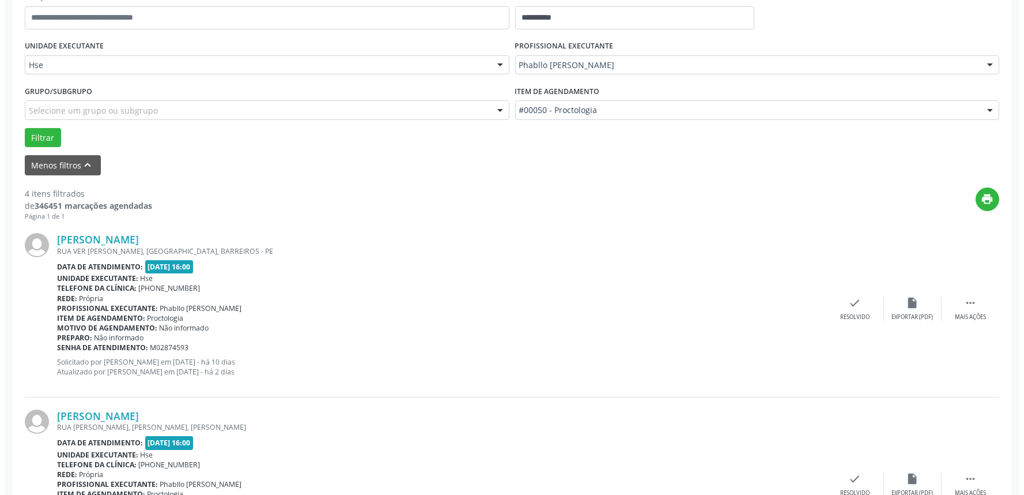
scroll to position [256, 0]
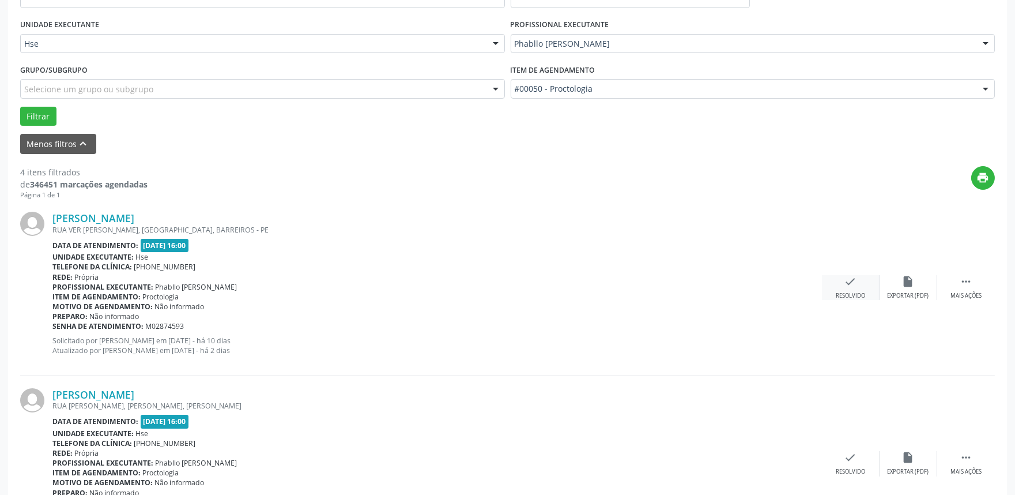
click at [850, 292] on div "Resolvido" at bounding box center [850, 296] width 29 height 8
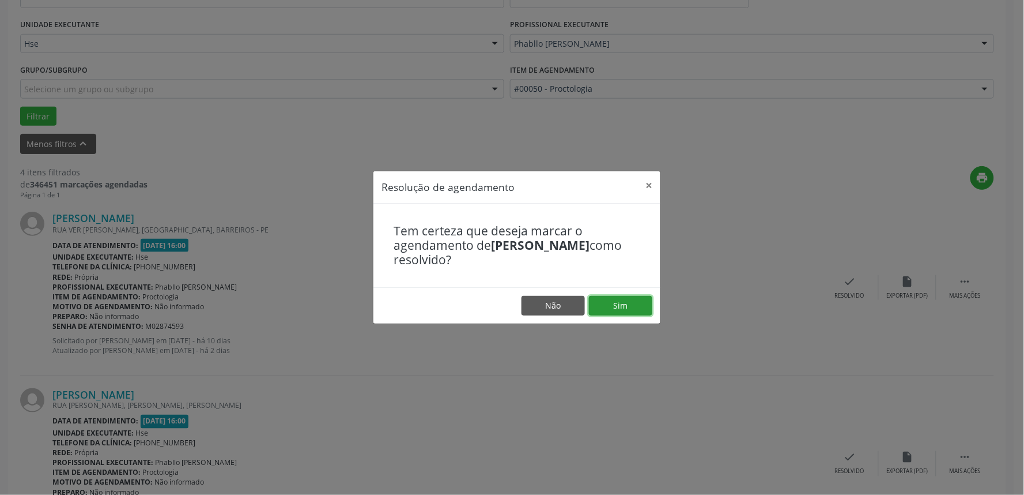
click at [636, 308] on button "Sim" at bounding box center [620, 306] width 63 height 20
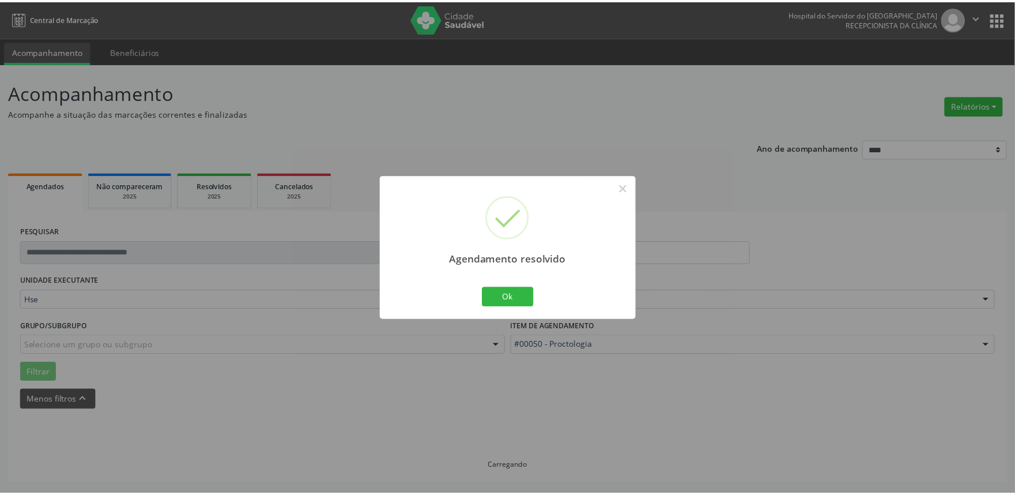
scroll to position [0, 0]
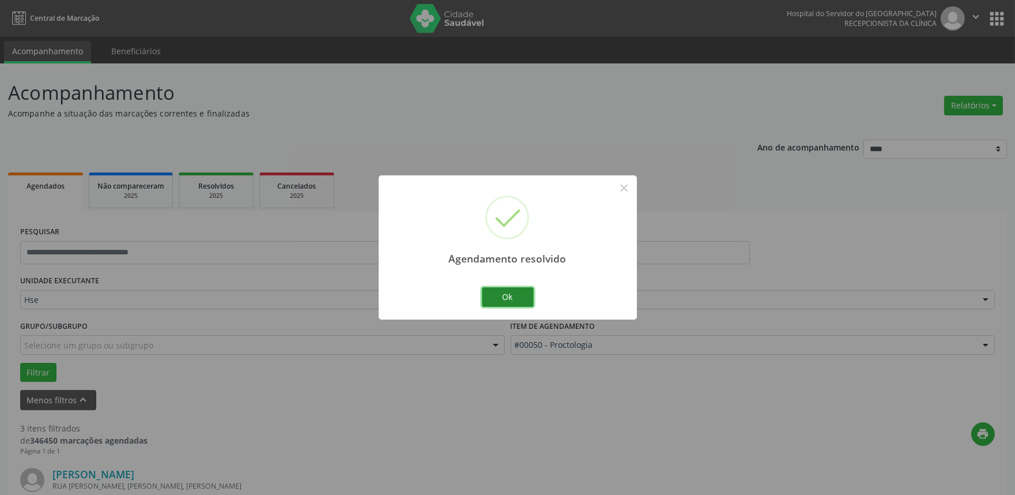
click at [518, 293] on button "Ok" at bounding box center [508, 297] width 52 height 20
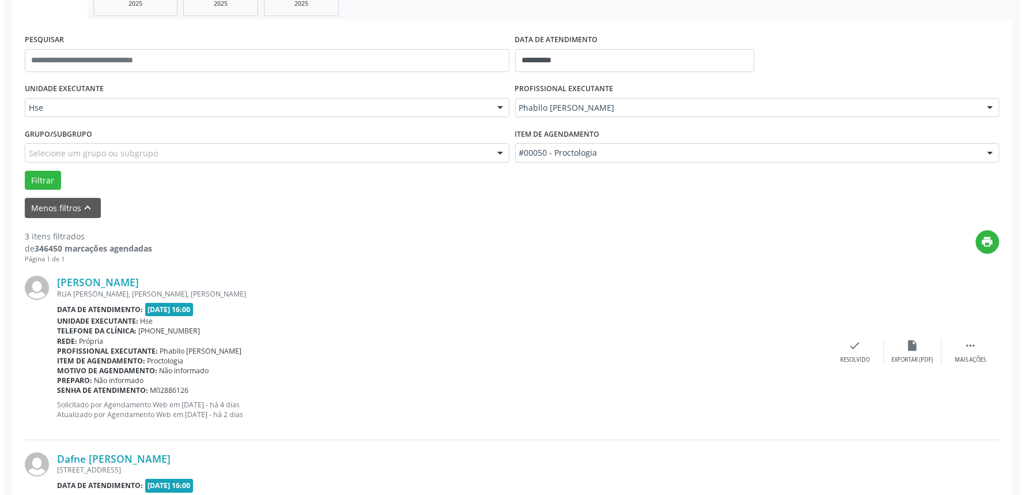
scroll to position [320, 0]
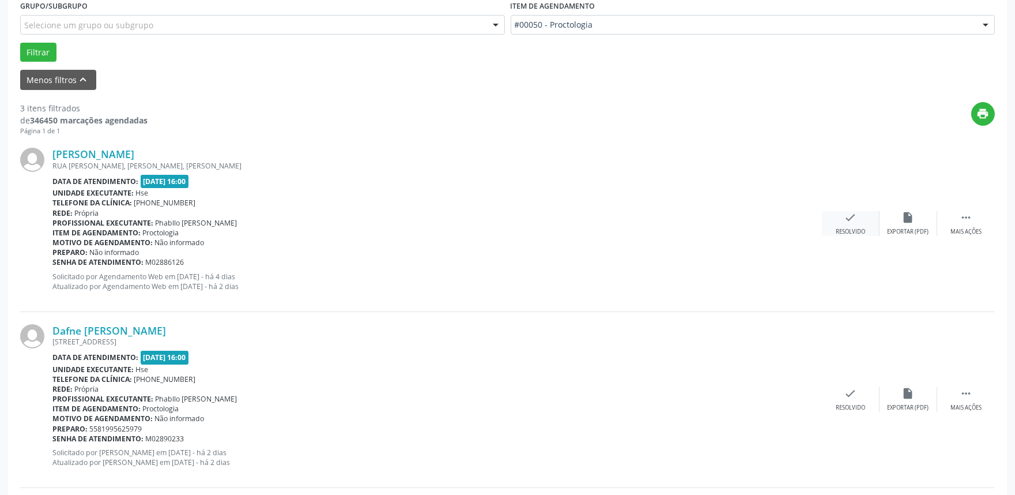
click at [835, 225] on div "check Resolvido" at bounding box center [851, 223] width 58 height 25
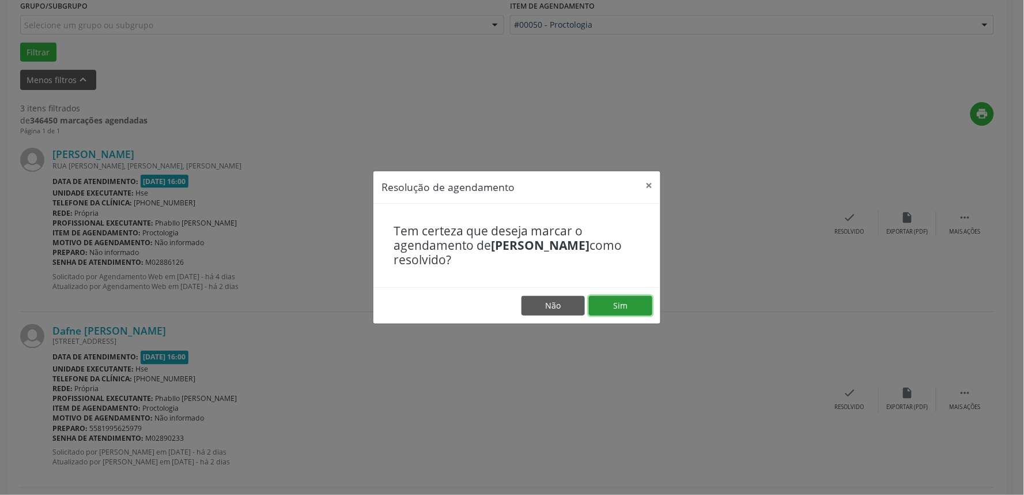
click at [620, 307] on button "Sim" at bounding box center [620, 306] width 63 height 20
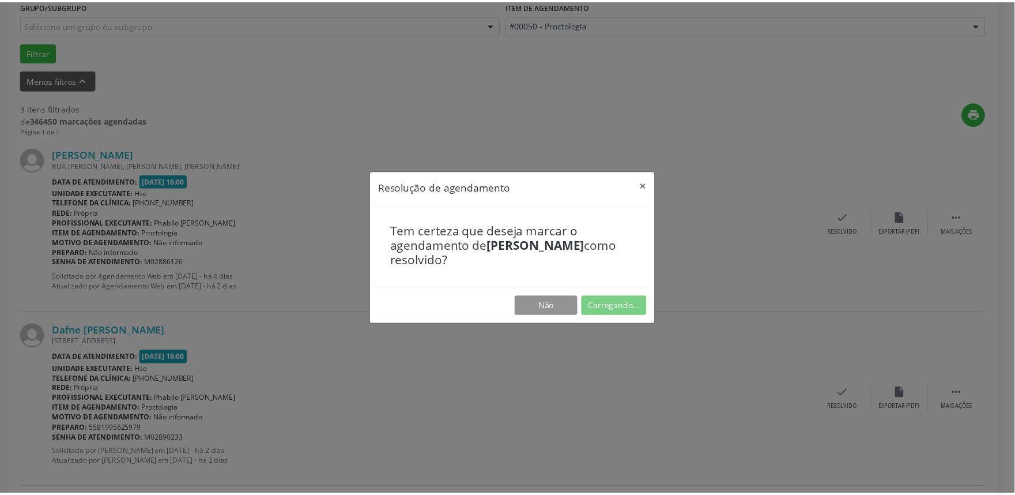
scroll to position [0, 0]
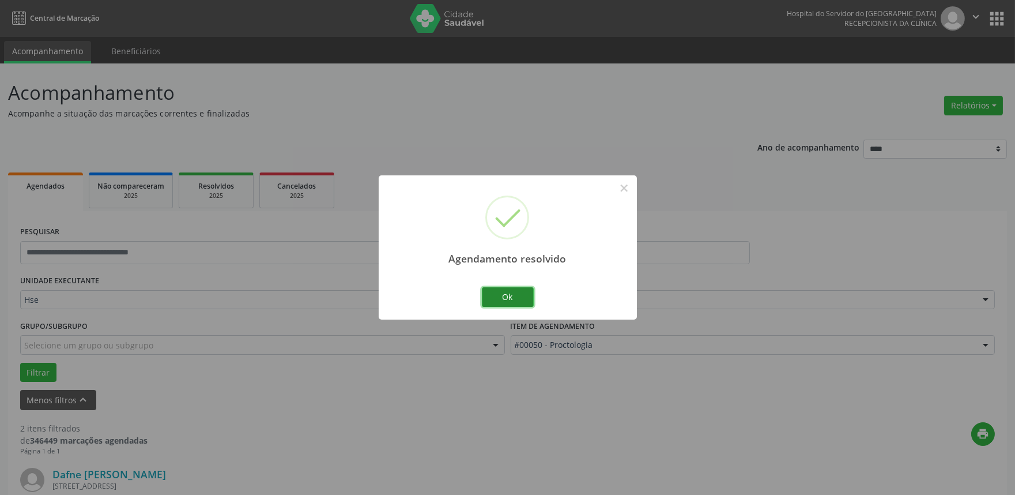
click at [502, 296] on button "Ok" at bounding box center [508, 297] width 52 height 20
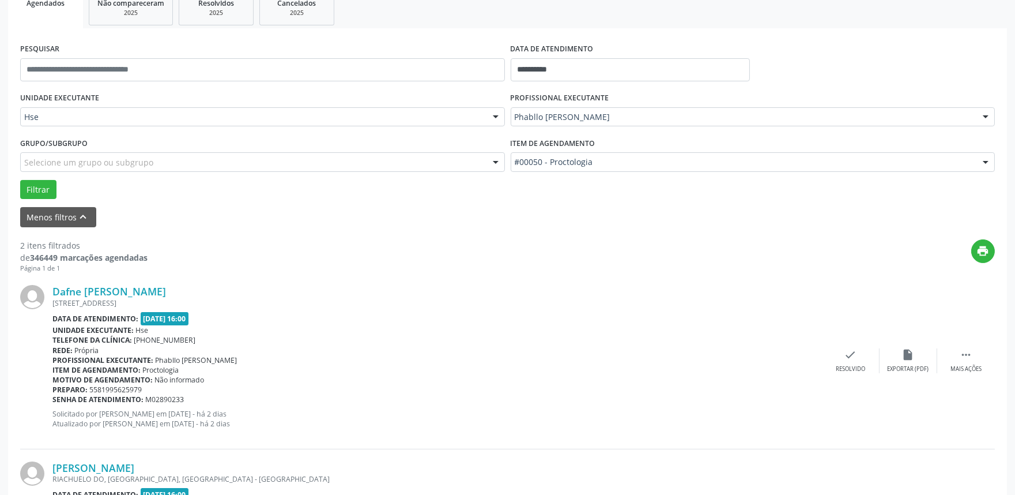
scroll to position [256, 0]
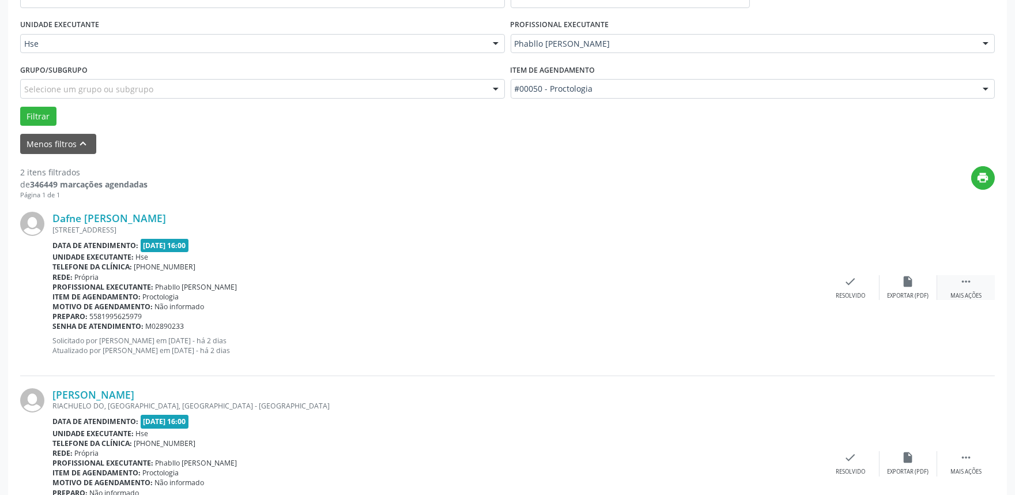
click at [967, 282] on icon "" at bounding box center [966, 281] width 13 height 13
click at [912, 292] on div "Não compareceu" at bounding box center [908, 296] width 49 height 8
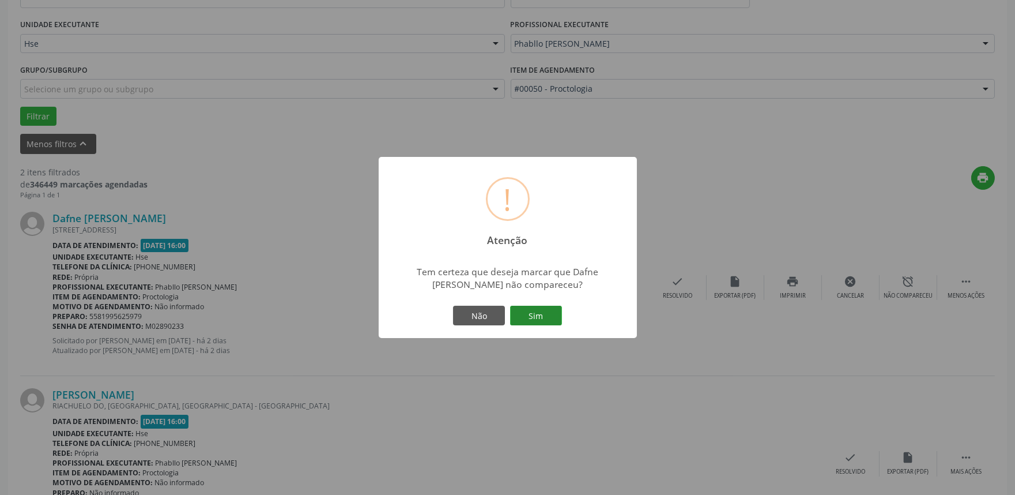
click at [552, 314] on button "Sim" at bounding box center [536, 316] width 52 height 20
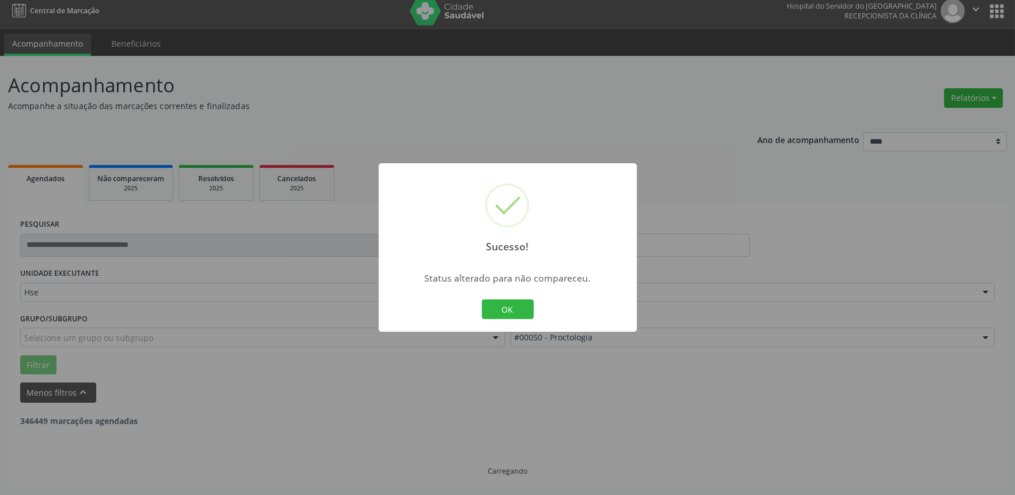
scroll to position [156, 0]
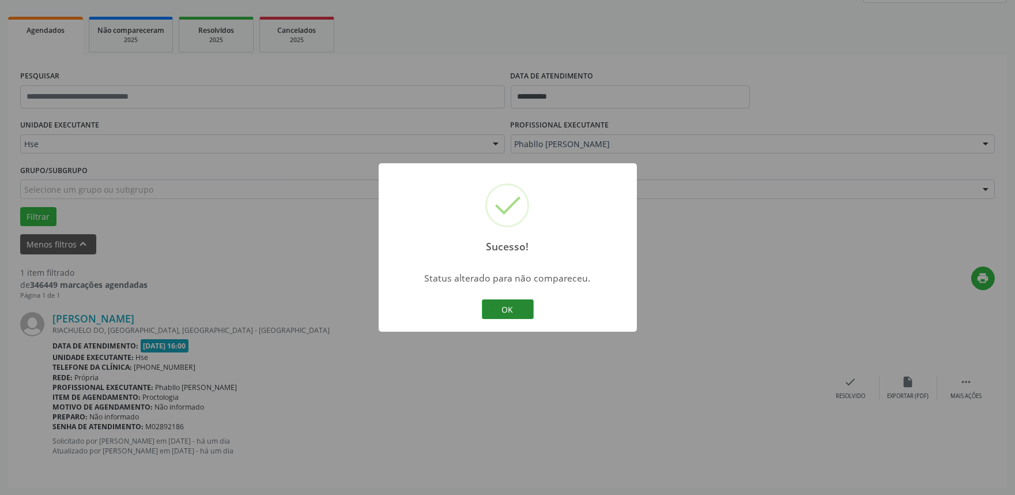
click at [514, 309] on button "OK" at bounding box center [508, 309] width 52 height 20
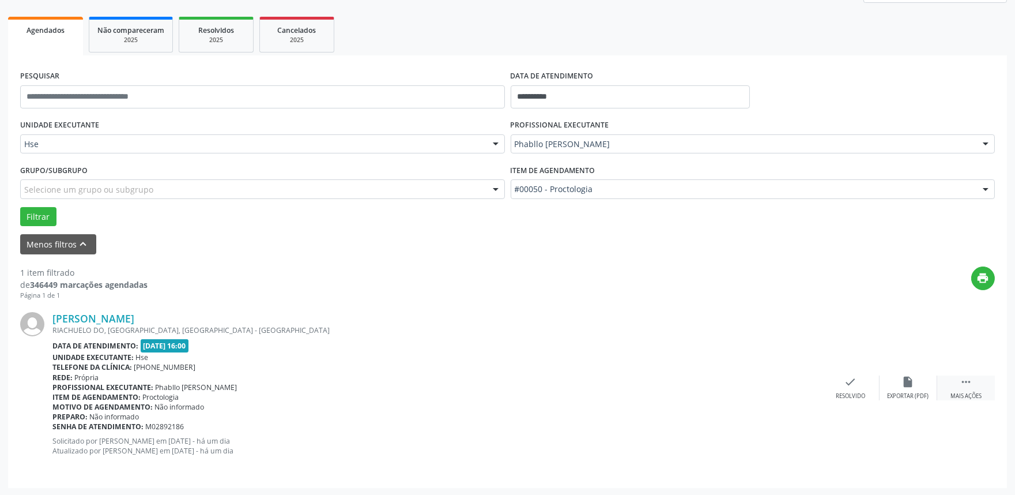
click at [957, 385] on div " Mais ações" at bounding box center [966, 387] width 58 height 25
click at [906, 390] on div "alarm_off Não compareceu" at bounding box center [909, 387] width 58 height 25
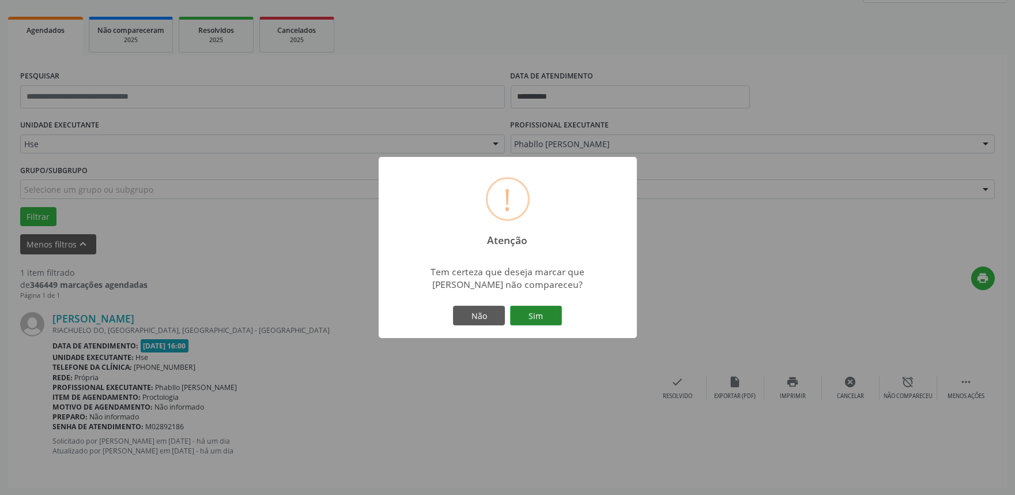
click at [534, 316] on button "Sim" at bounding box center [536, 316] width 52 height 20
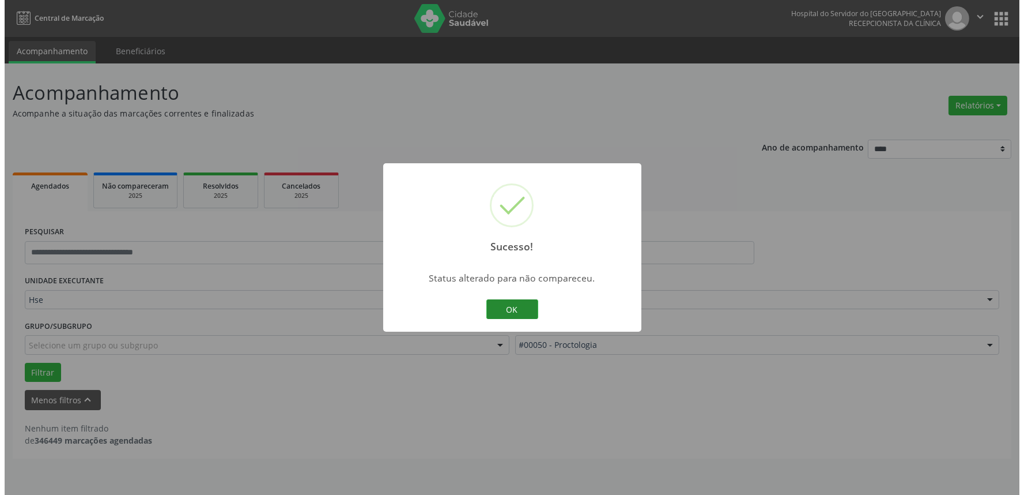
scroll to position [0, 0]
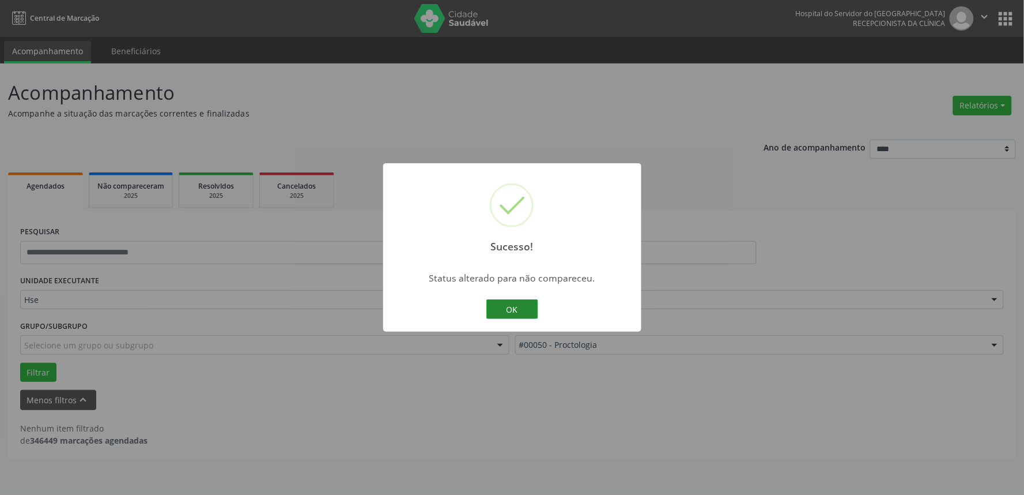
click at [515, 310] on button "OK" at bounding box center [513, 309] width 52 height 20
